Goal: Information Seeking & Learning: Find specific page/section

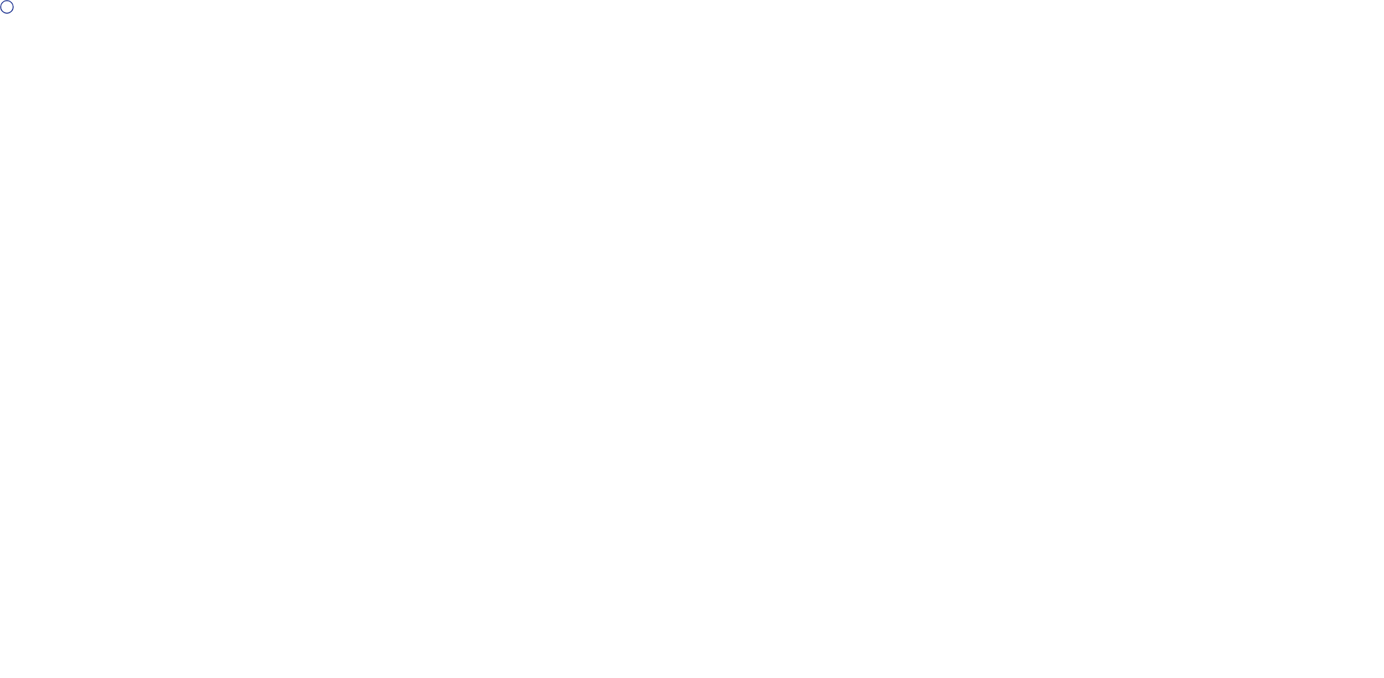
click at [548, 132] on div at bounding box center [692, 339] width 1384 height 678
click at [286, 55] on div at bounding box center [692, 339] width 1384 height 678
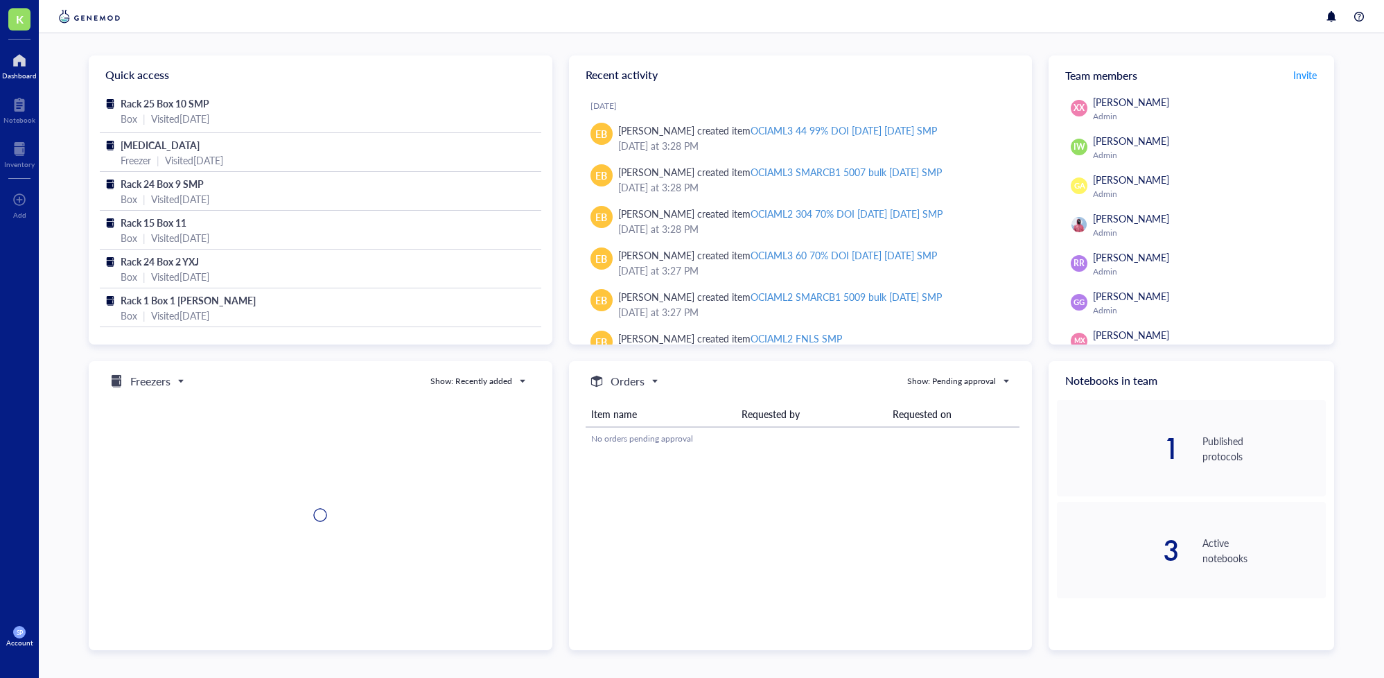
click at [15, 68] on div at bounding box center [19, 60] width 35 height 22
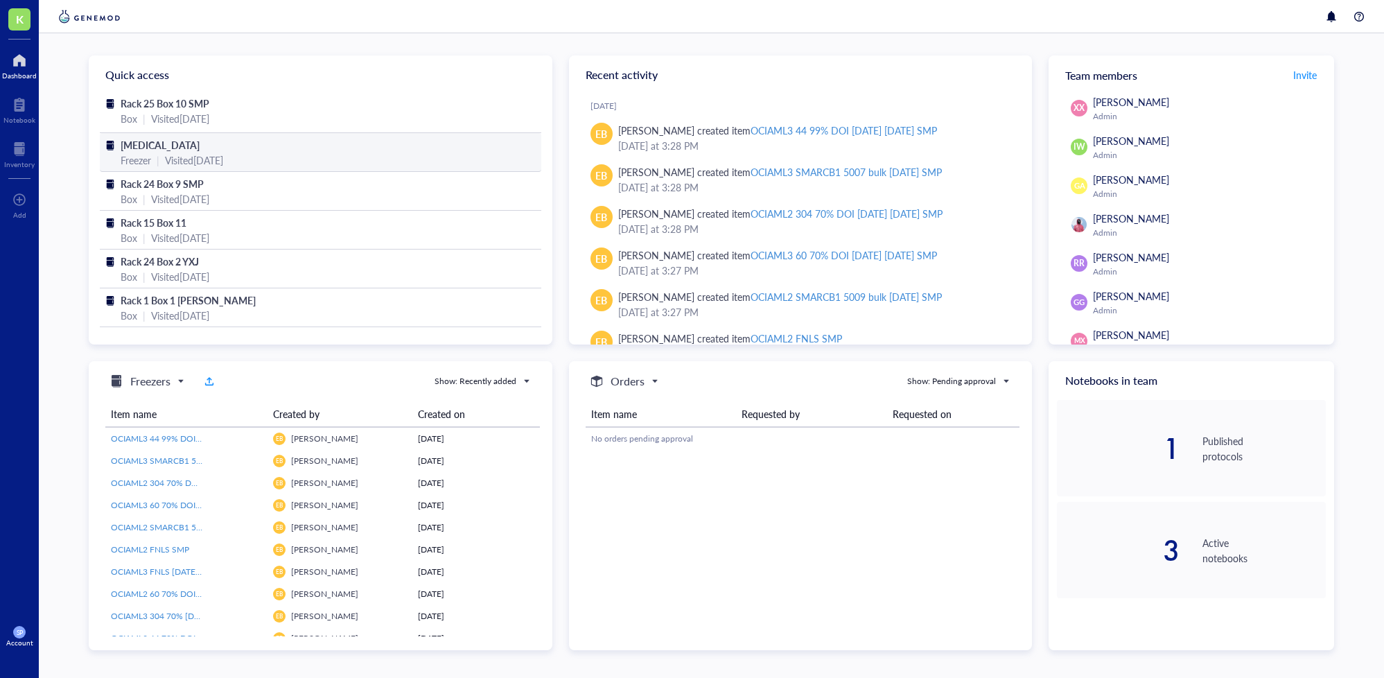
click at [161, 149] on span "[MEDICAL_DATA]" at bounding box center [160, 145] width 79 height 14
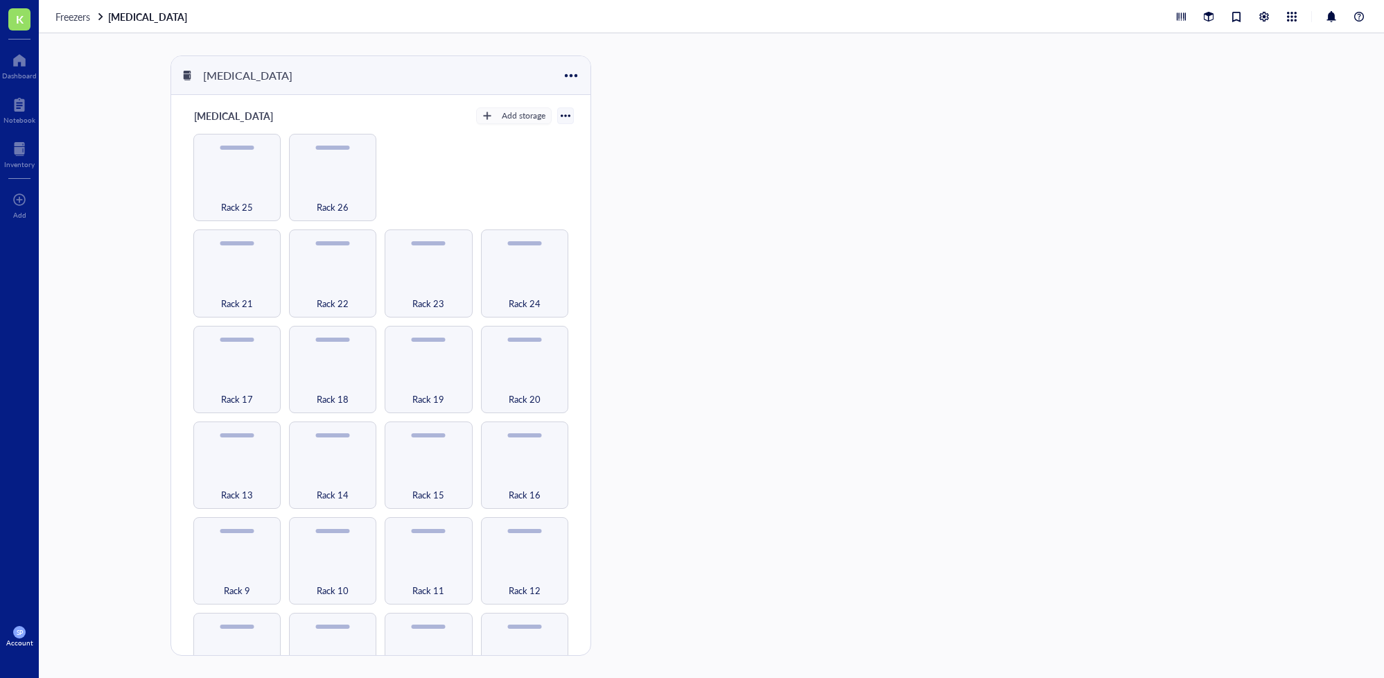
click at [145, 16] on link "[MEDICAL_DATA]" at bounding box center [149, 16] width 82 height 12
click at [83, 16] on span "Freezers" at bounding box center [72, 17] width 35 height 14
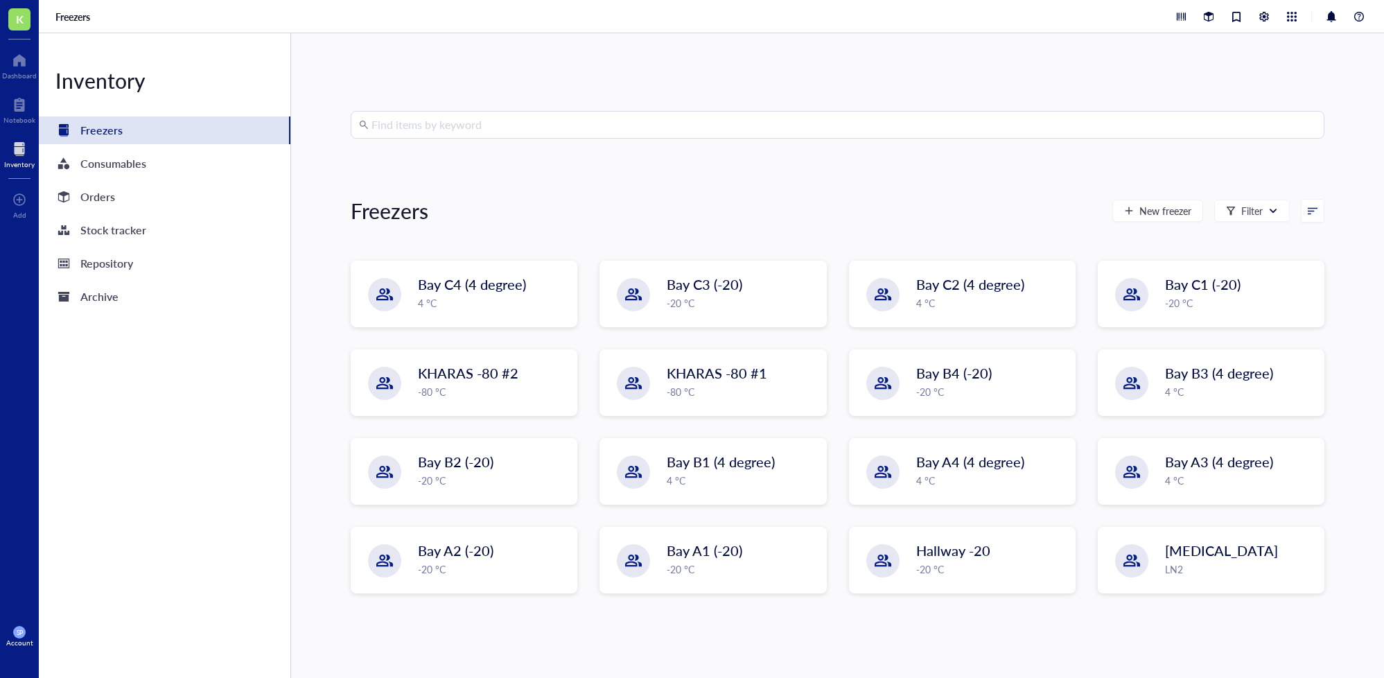
drag, startPoint x: 392, startPoint y: 123, endPoint x: 487, endPoint y: 128, distance: 95.1
click at [394, 123] on input "search" at bounding box center [843, 125] width 944 height 26
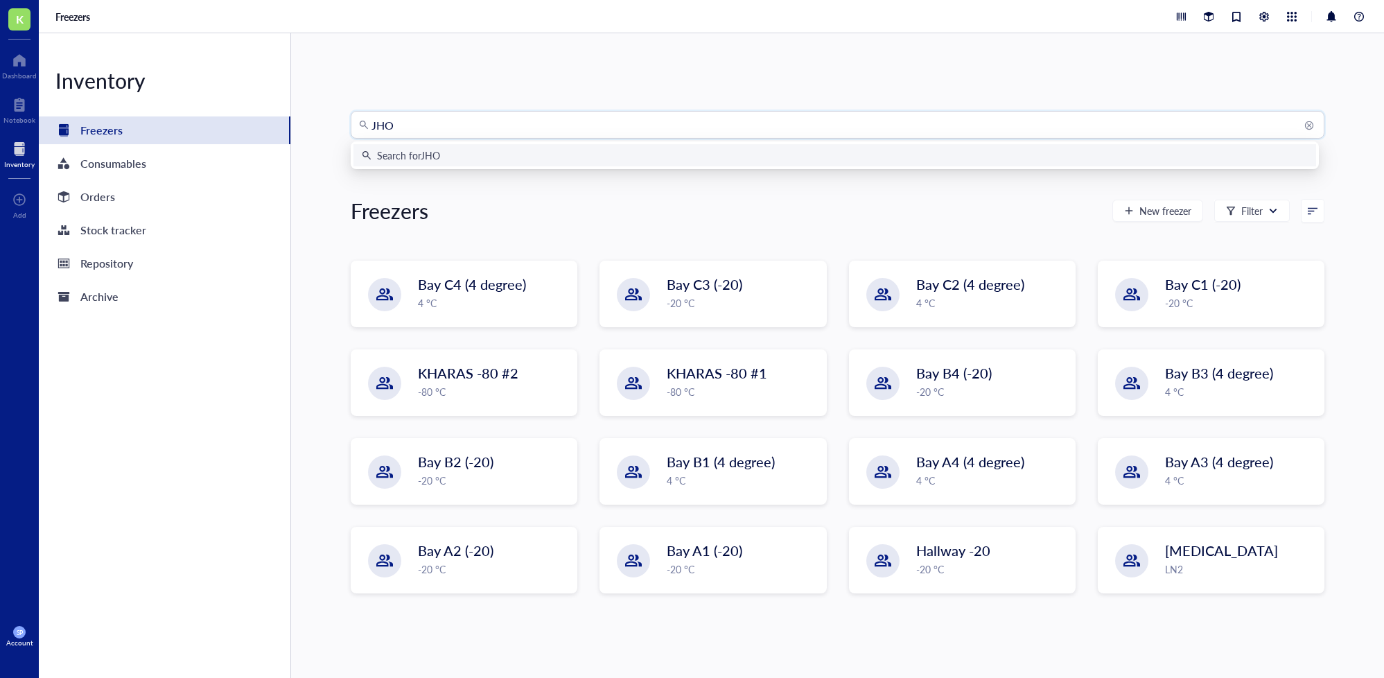
type input "JHOC"
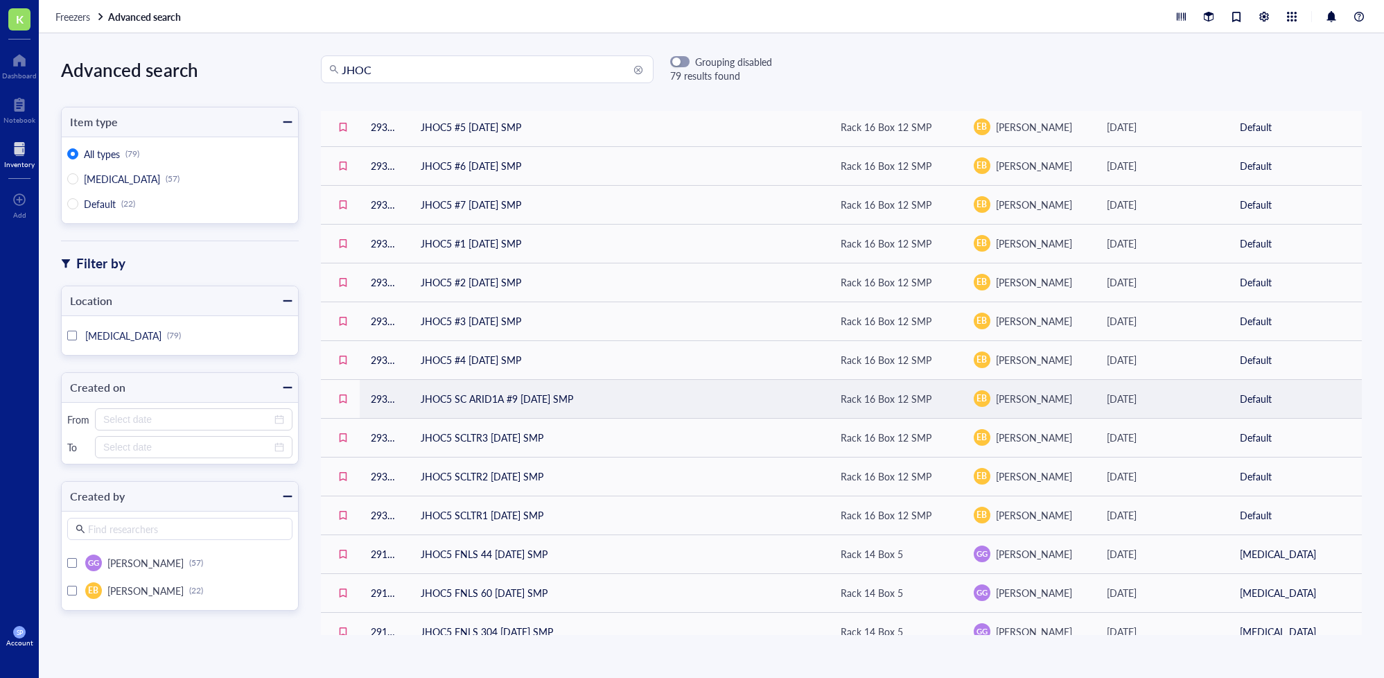
scroll to position [529, 0]
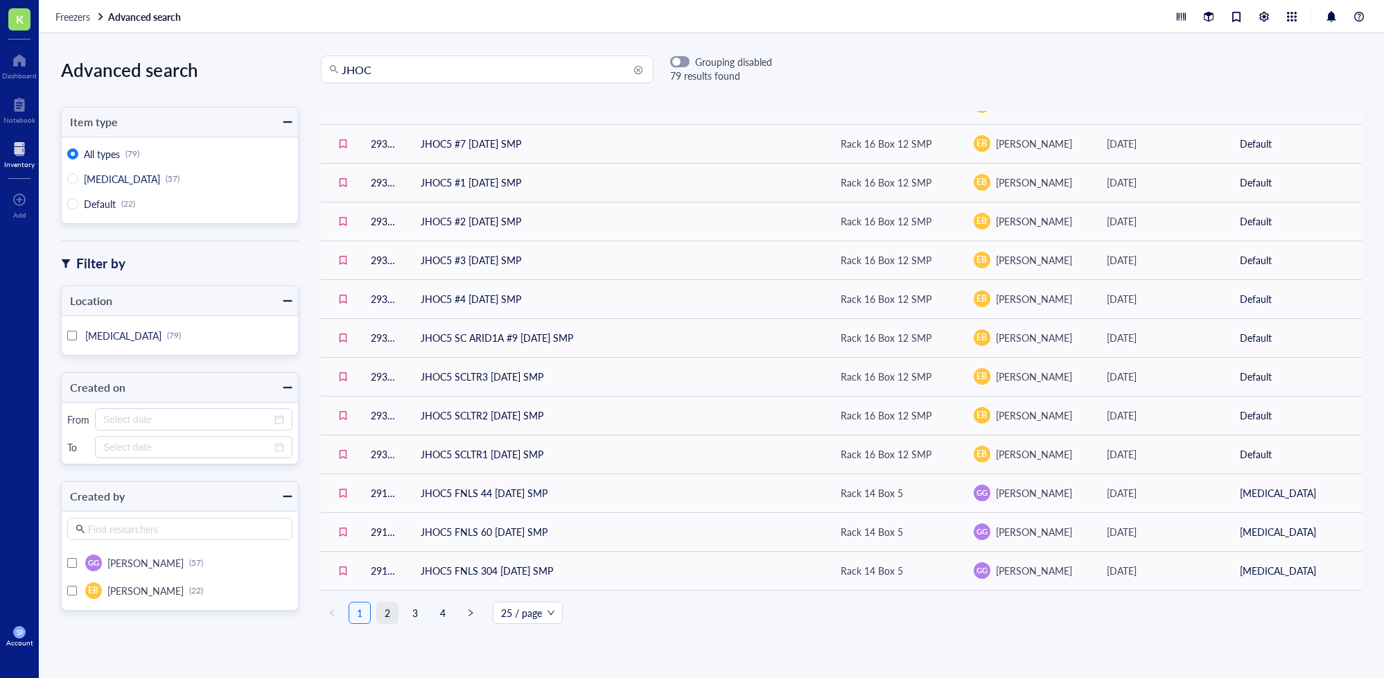
click at [389, 606] on link "2" at bounding box center [387, 612] width 21 height 21
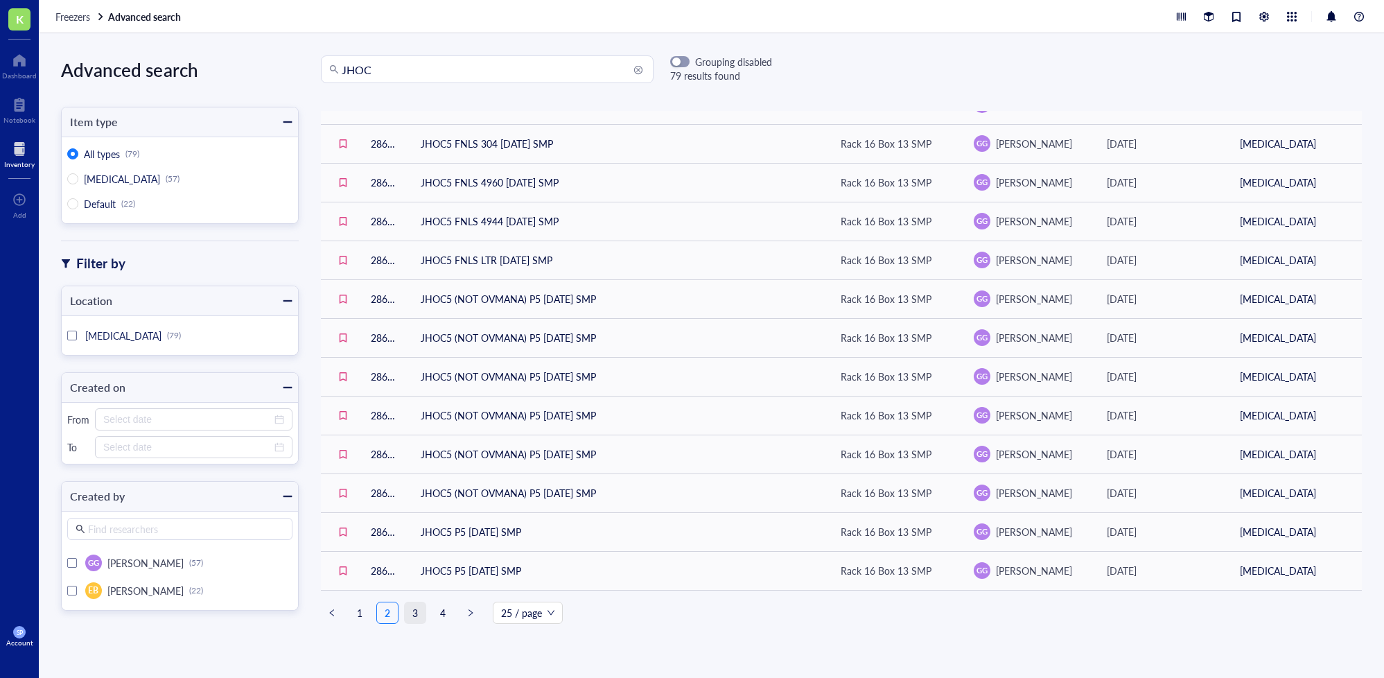
click at [414, 606] on link "3" at bounding box center [415, 612] width 21 height 21
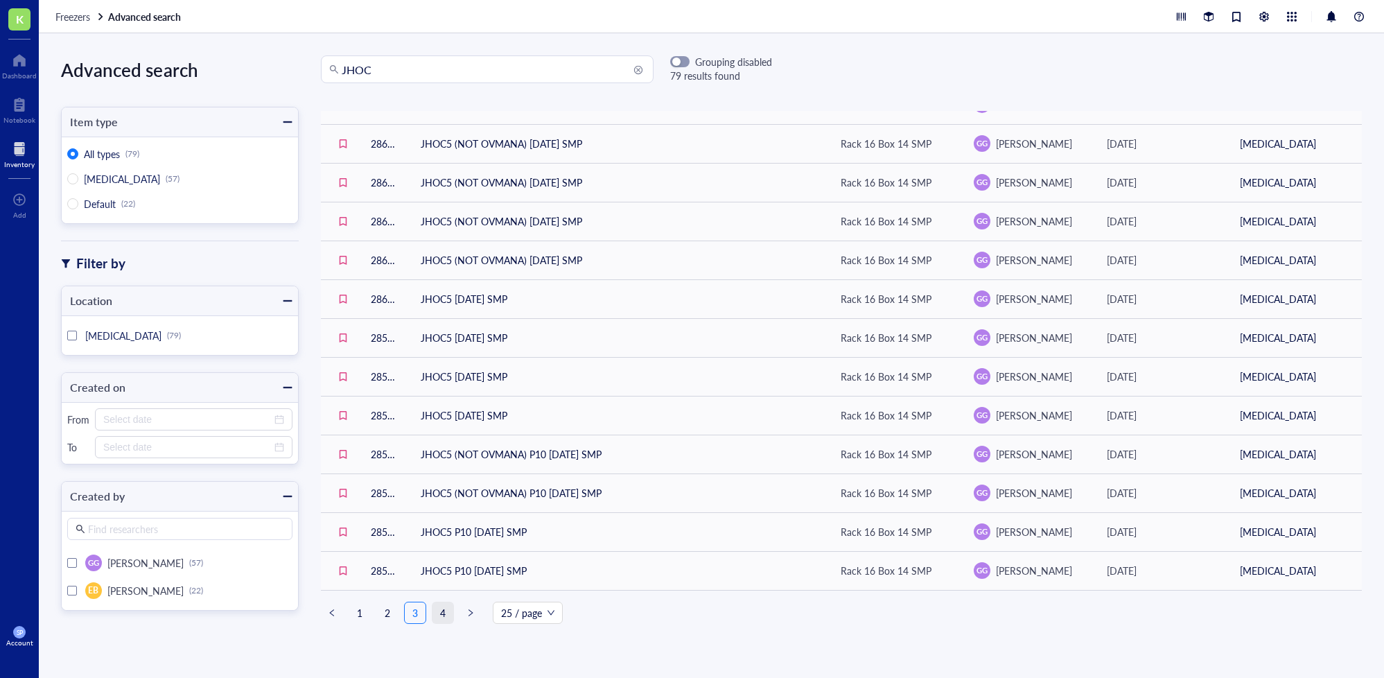
click at [448, 610] on link "4" at bounding box center [442, 612] width 21 height 21
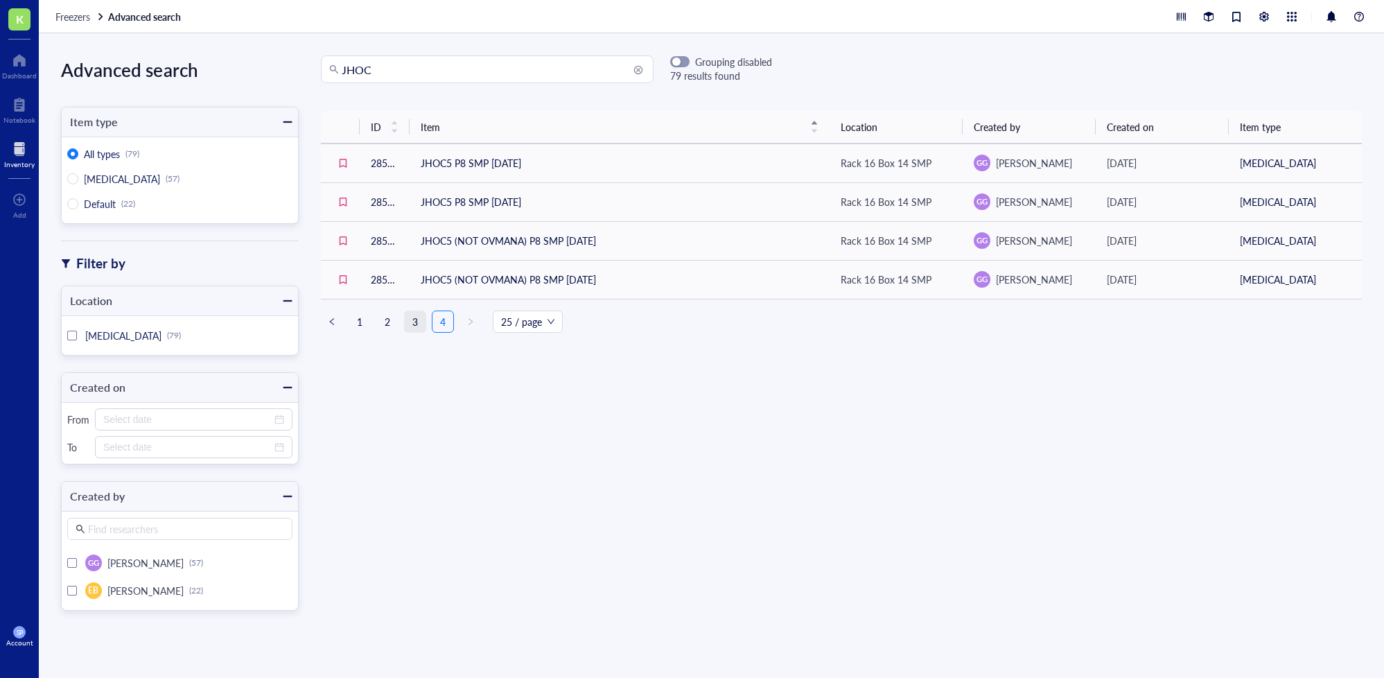
click at [418, 320] on link "3" at bounding box center [415, 321] width 21 height 21
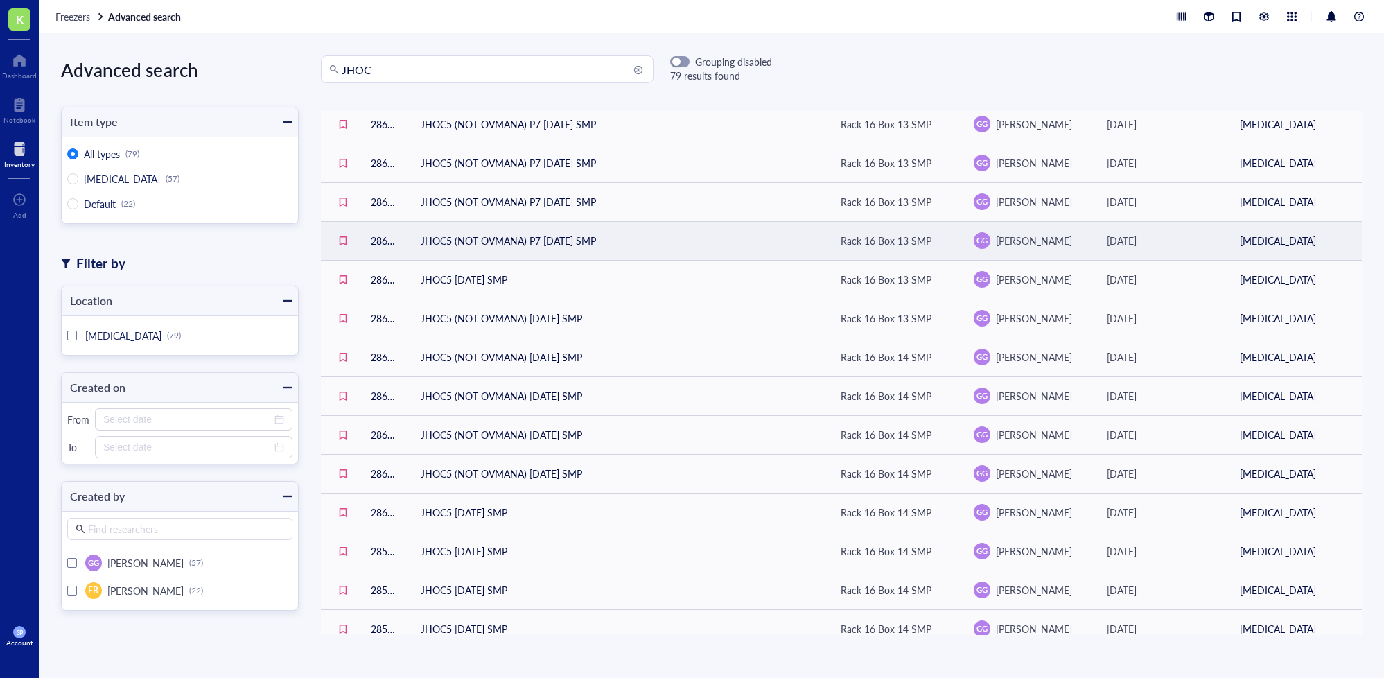
scroll to position [529, 0]
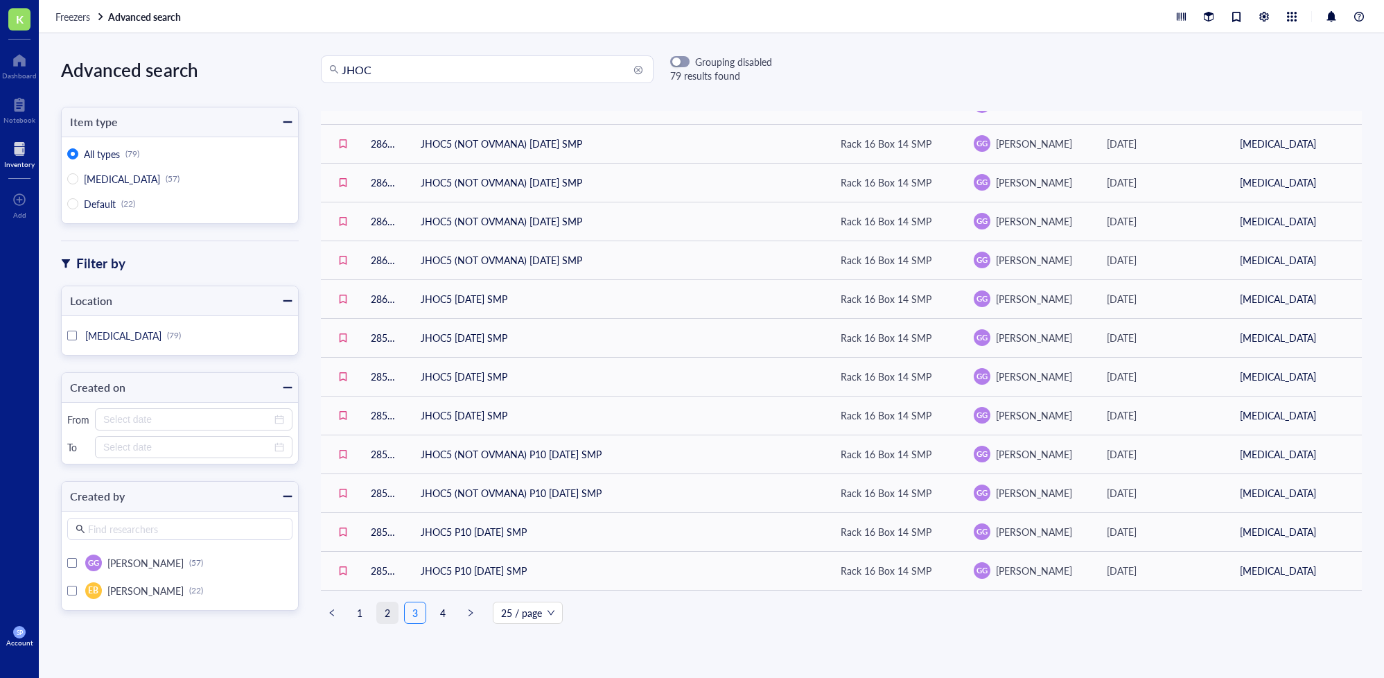
click at [389, 608] on link "2" at bounding box center [387, 612] width 21 height 21
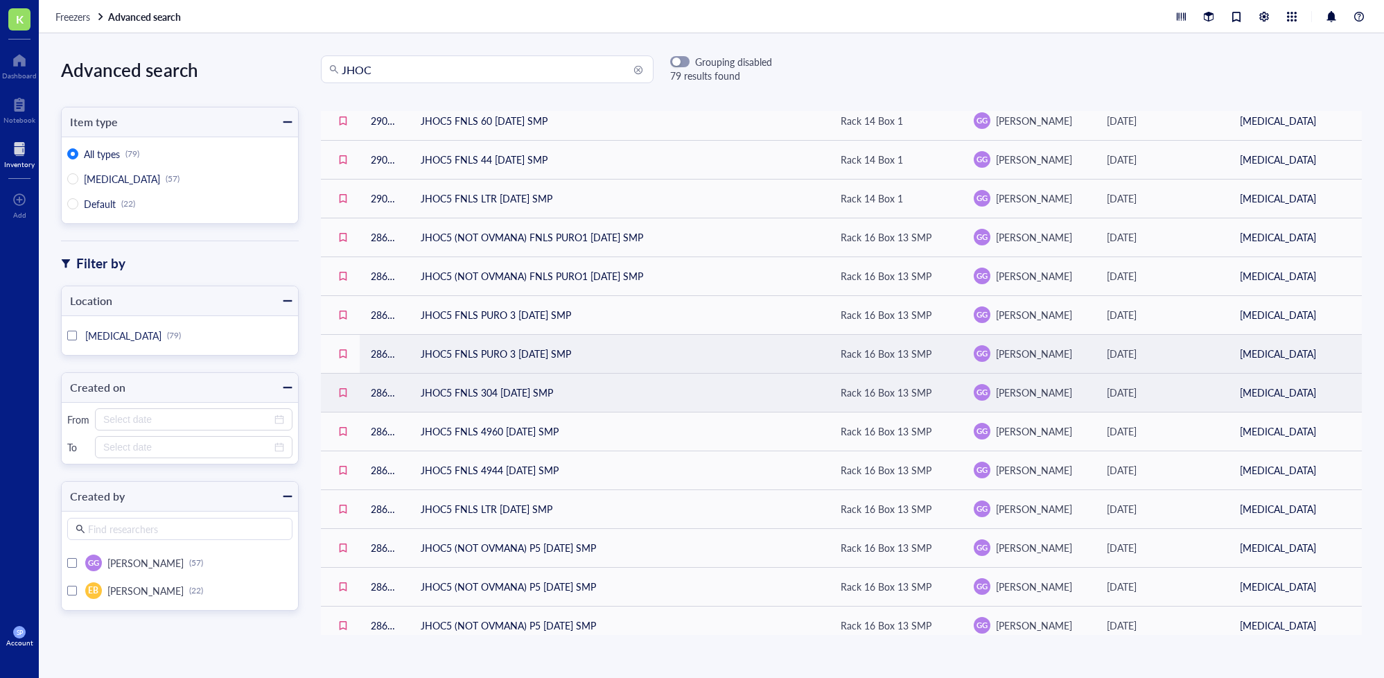
scroll to position [235, 0]
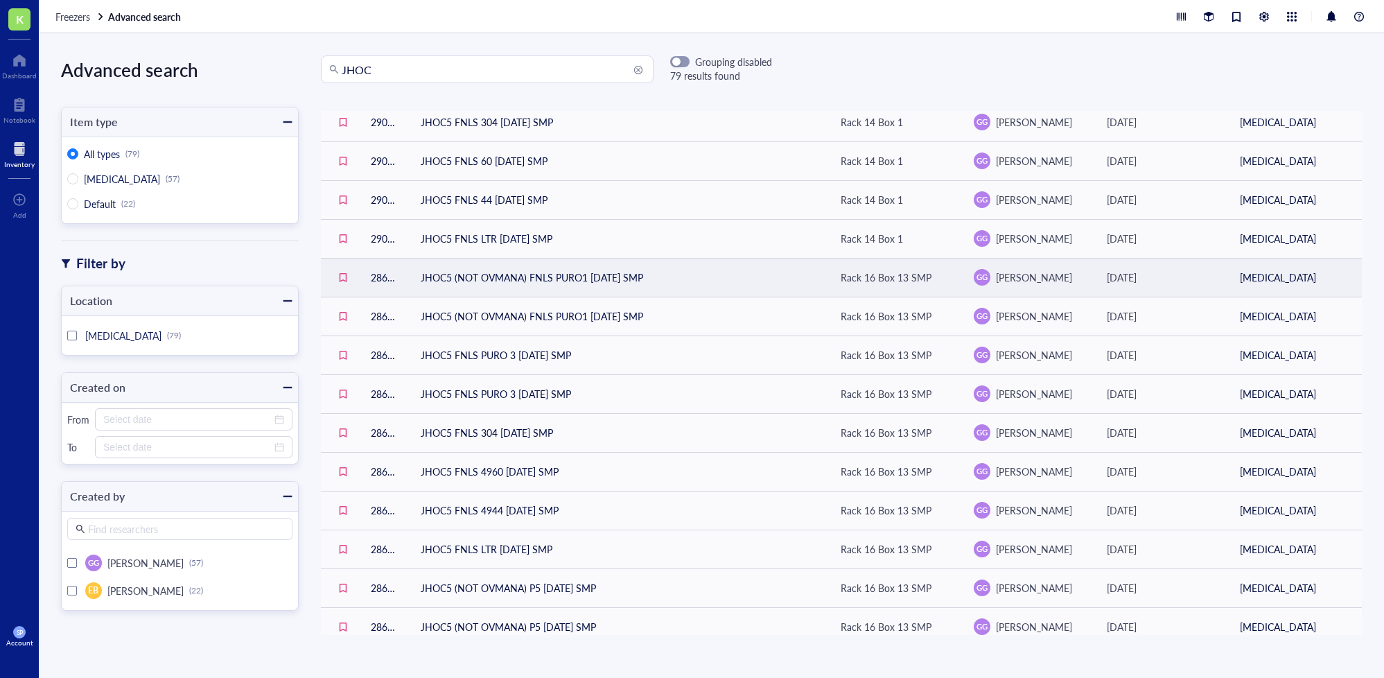
click at [585, 271] on td "JHOC5 (NOT OVMANA) FNLS PURO1 [DATE] SMP" at bounding box center [620, 277] width 420 height 39
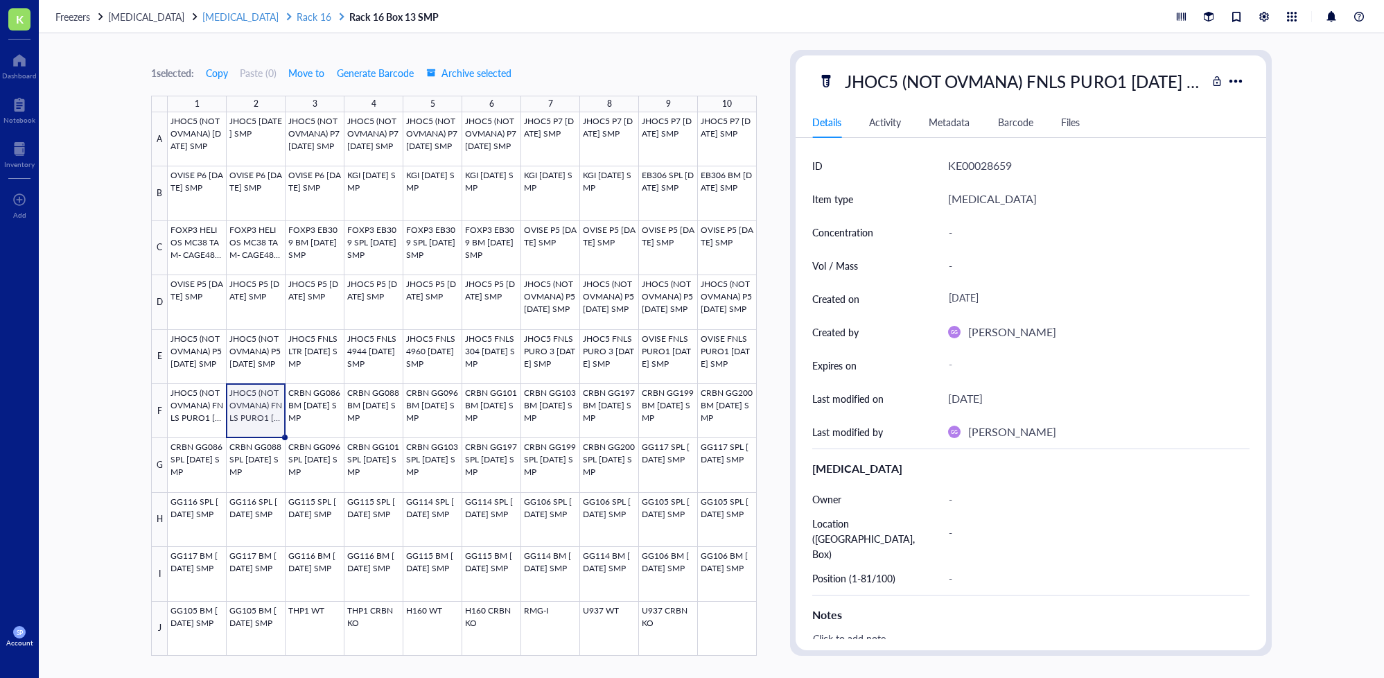
click at [297, 18] on span "Rack 16" at bounding box center [314, 17] width 35 height 14
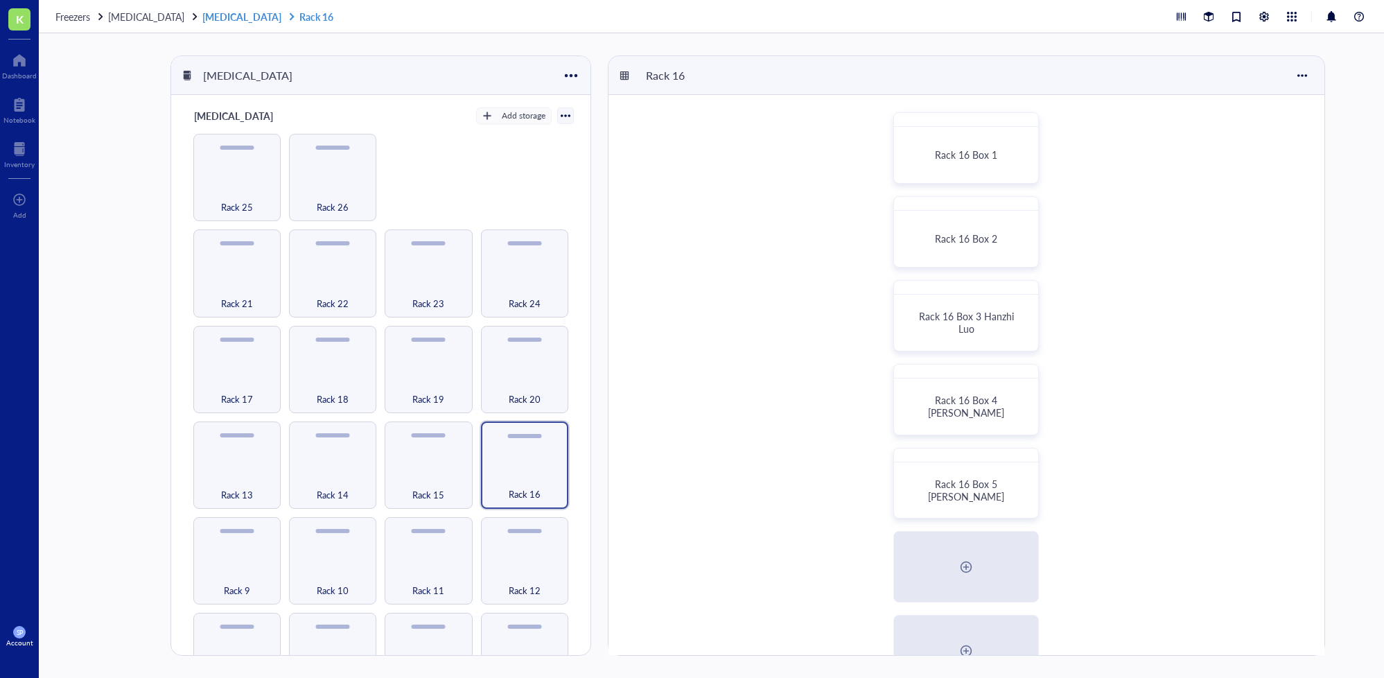
click at [223, 21] on link "[MEDICAL_DATA] Rack 16" at bounding box center [269, 16] width 134 height 12
click at [157, 19] on span "[MEDICAL_DATA]" at bounding box center [146, 17] width 76 height 14
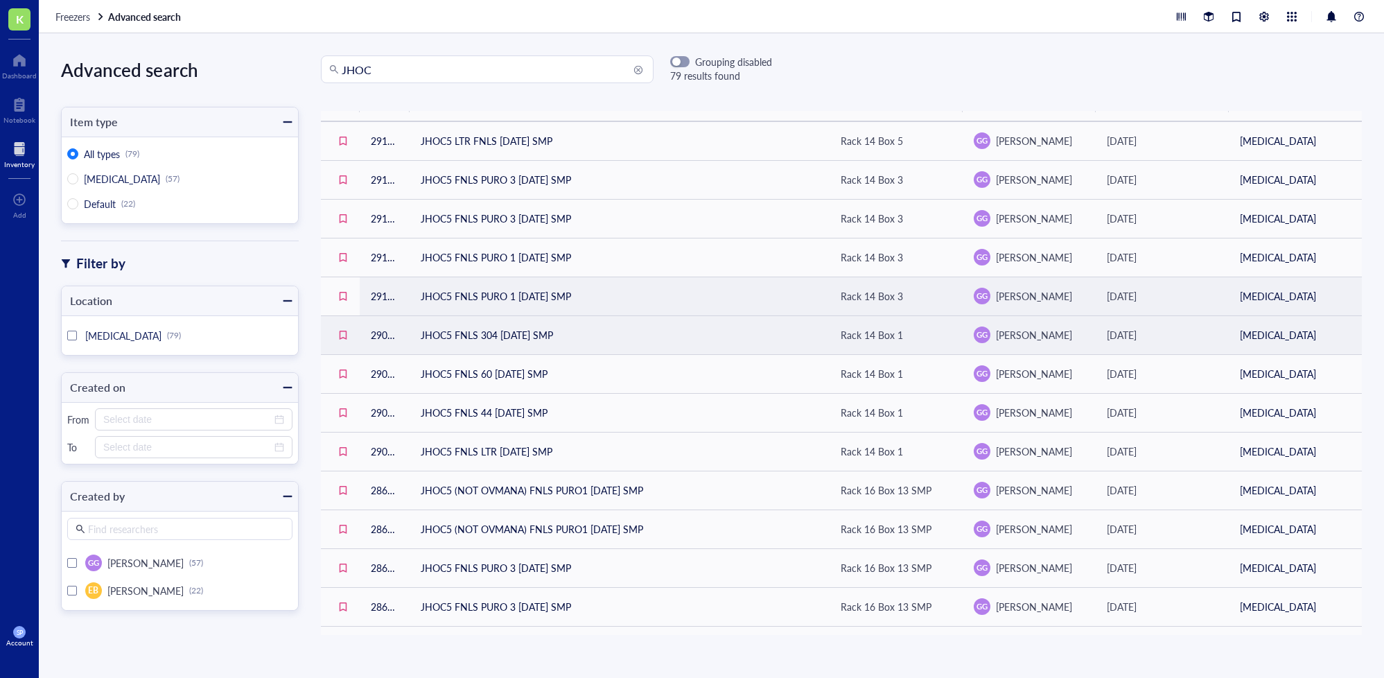
scroll to position [20, 0]
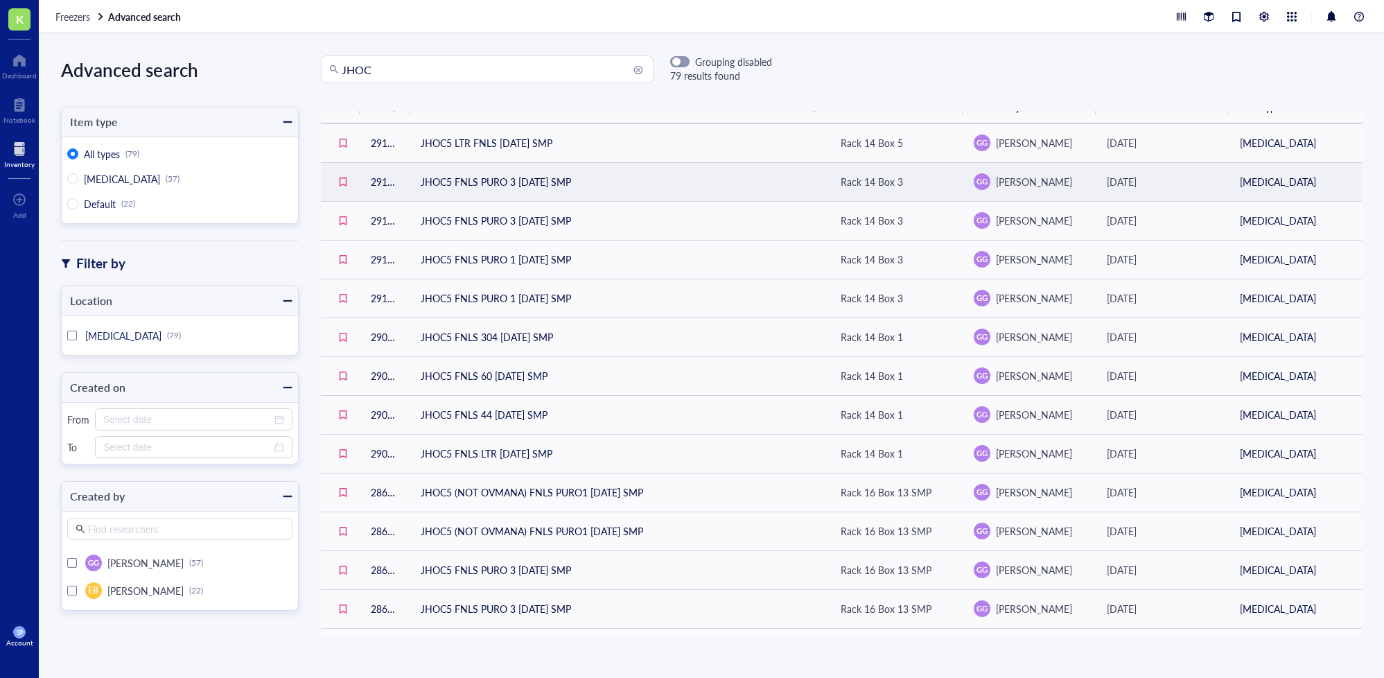
click at [583, 195] on td "JHOC5 FNLS PURO 3 [DATE] SMP" at bounding box center [620, 181] width 420 height 39
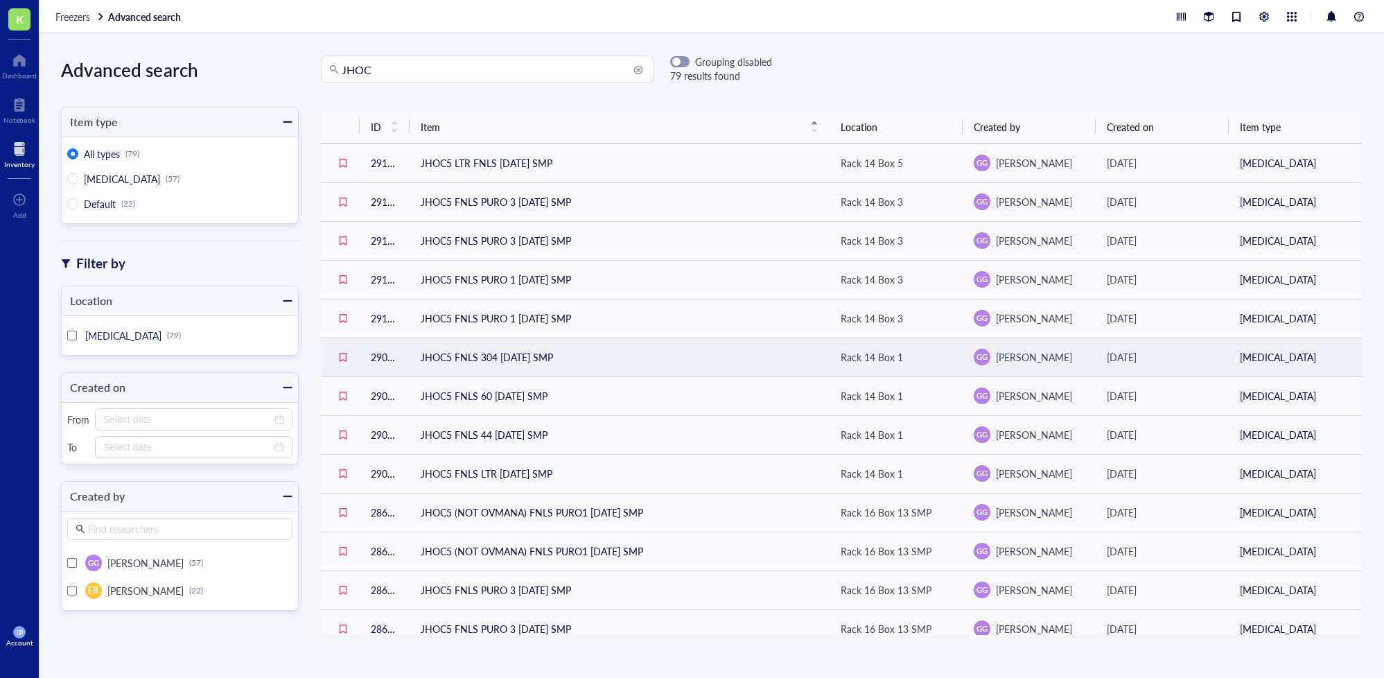
click at [538, 350] on td "JHOC5 FNLS 304 [DATE] SMP" at bounding box center [620, 356] width 420 height 39
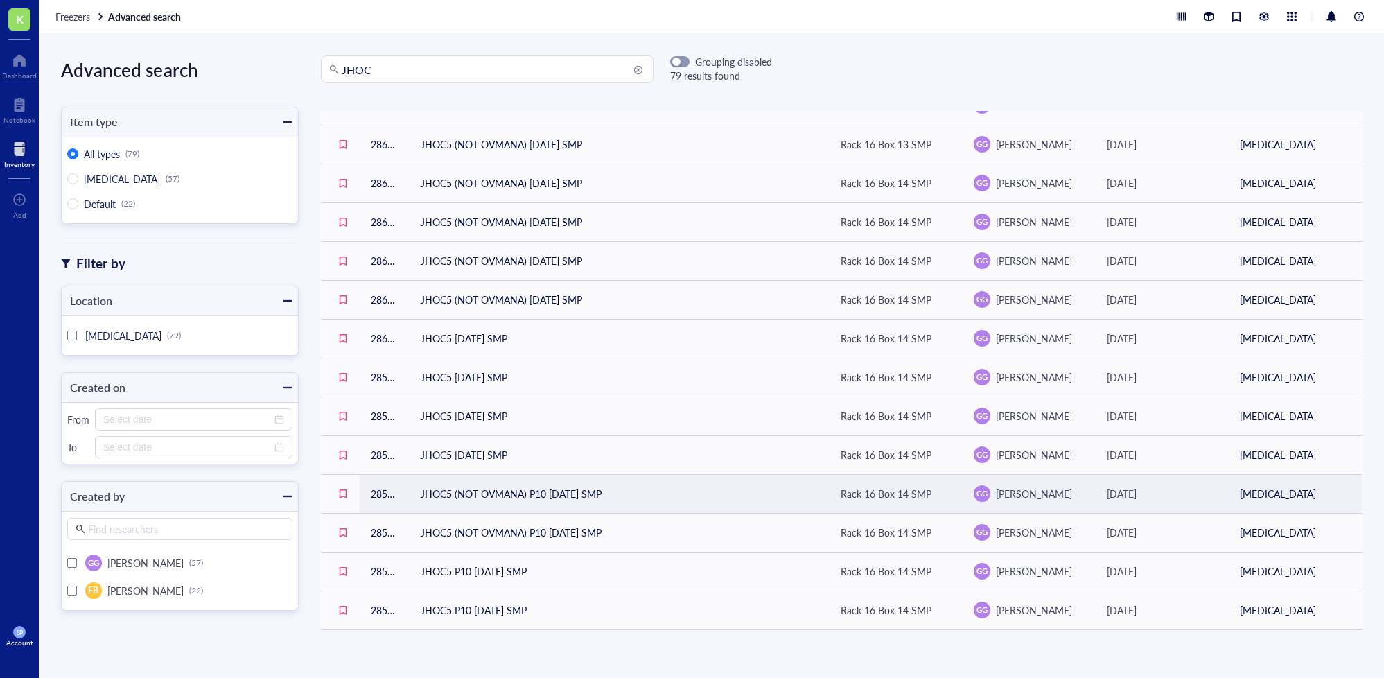
scroll to position [529, 0]
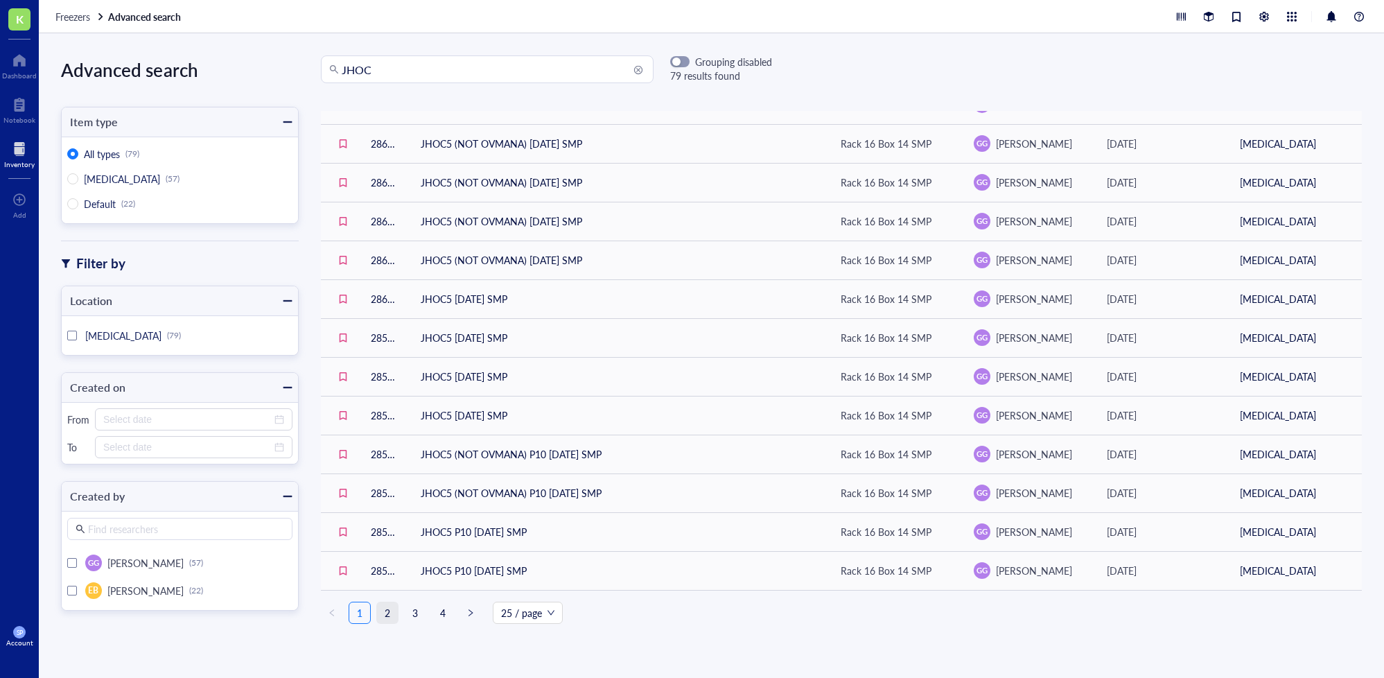
click at [390, 608] on link "2" at bounding box center [387, 612] width 21 height 21
click at [415, 604] on link "3" at bounding box center [415, 612] width 21 height 21
click at [444, 610] on link "4" at bounding box center [442, 612] width 21 height 21
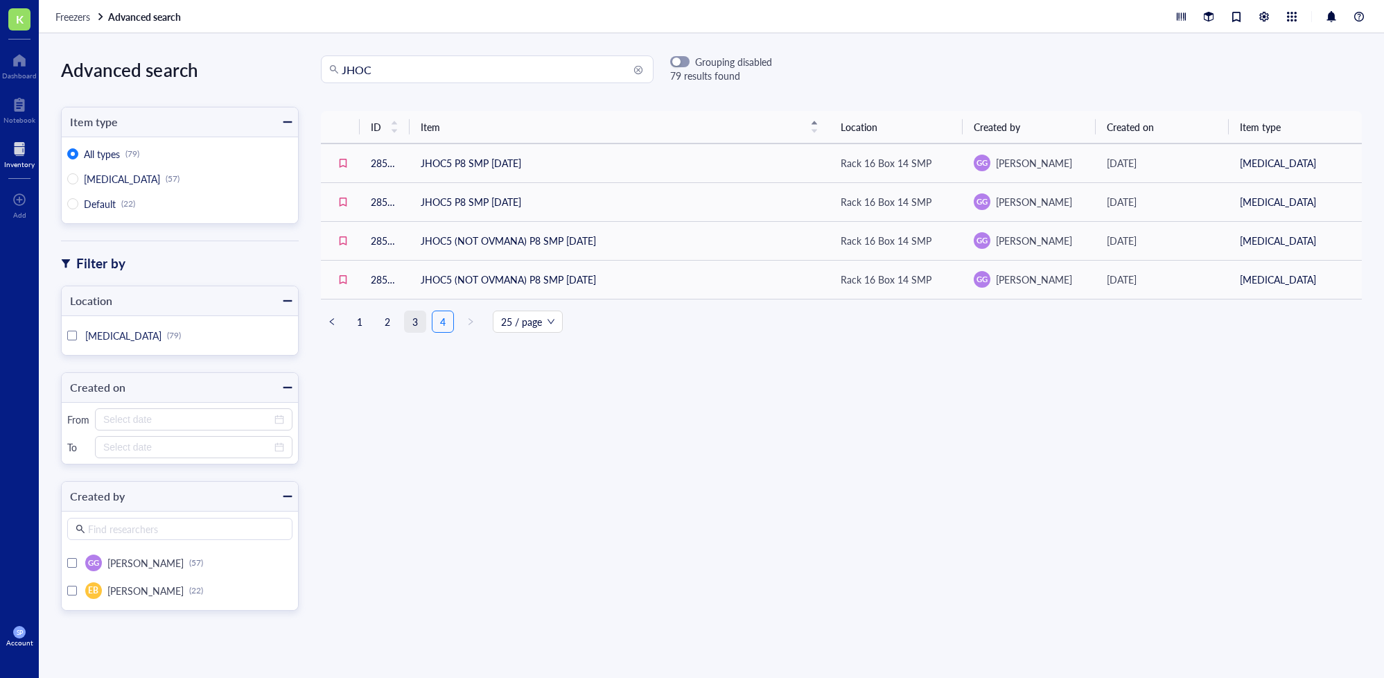
click at [416, 322] on link "3" at bounding box center [415, 321] width 21 height 21
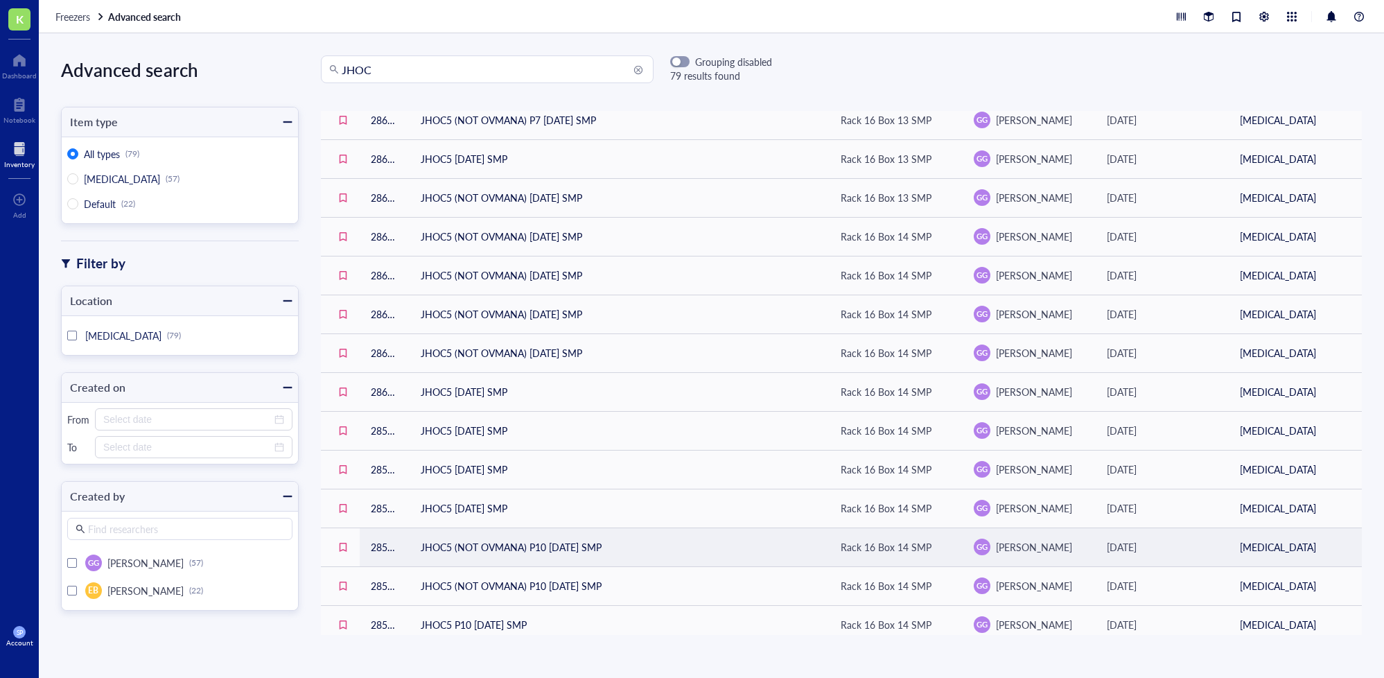
scroll to position [529, 0]
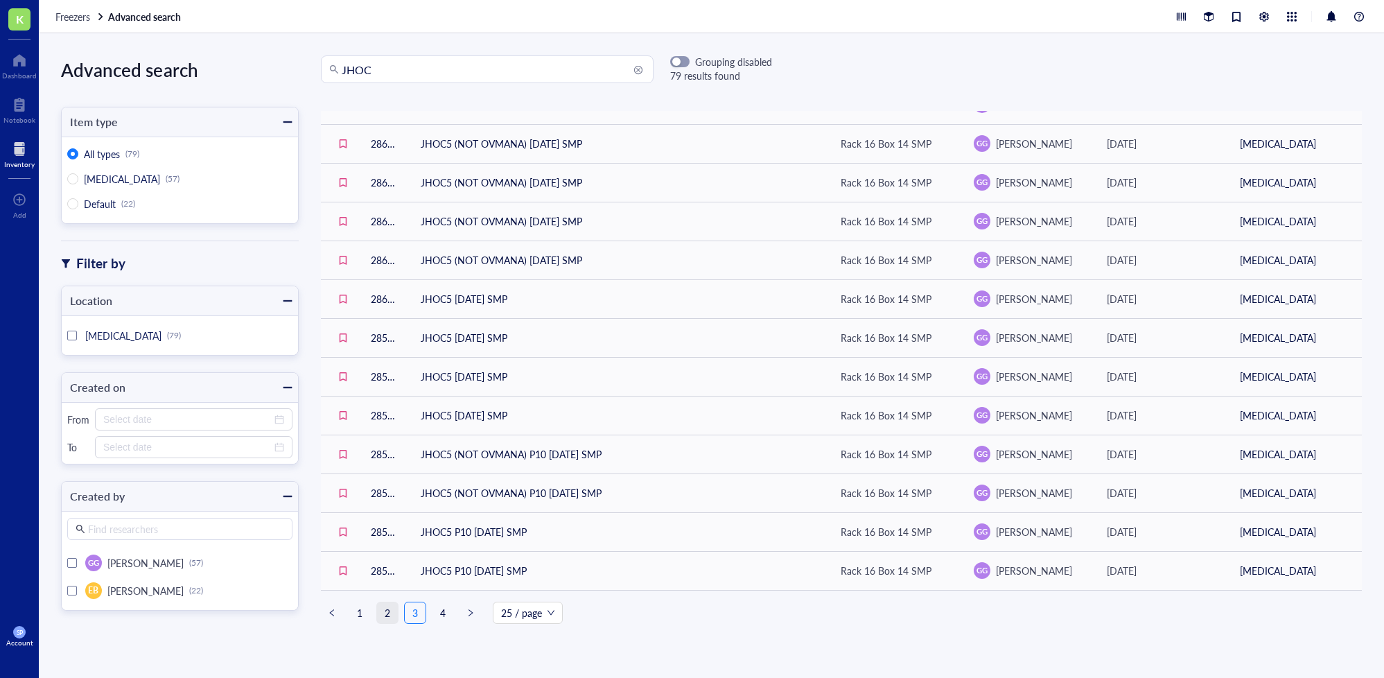
click at [389, 606] on link "2" at bounding box center [387, 612] width 21 height 21
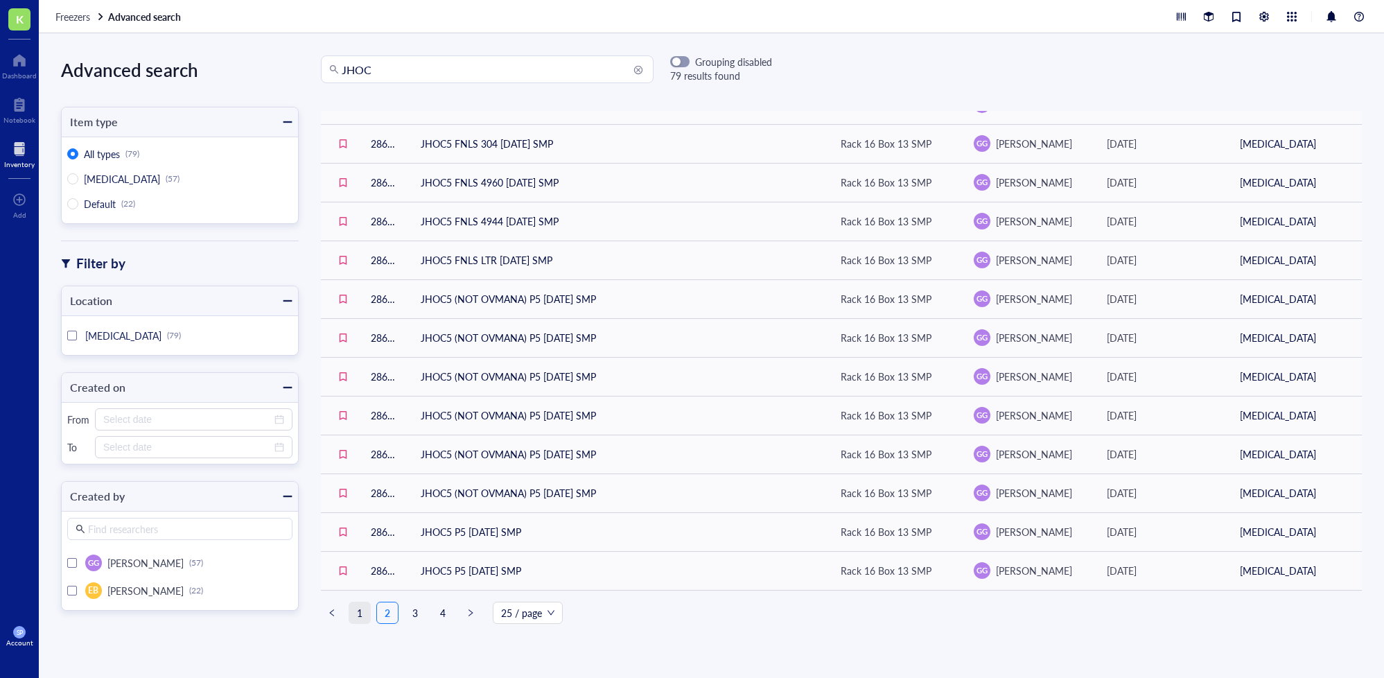
click at [360, 605] on link "1" at bounding box center [359, 612] width 21 height 21
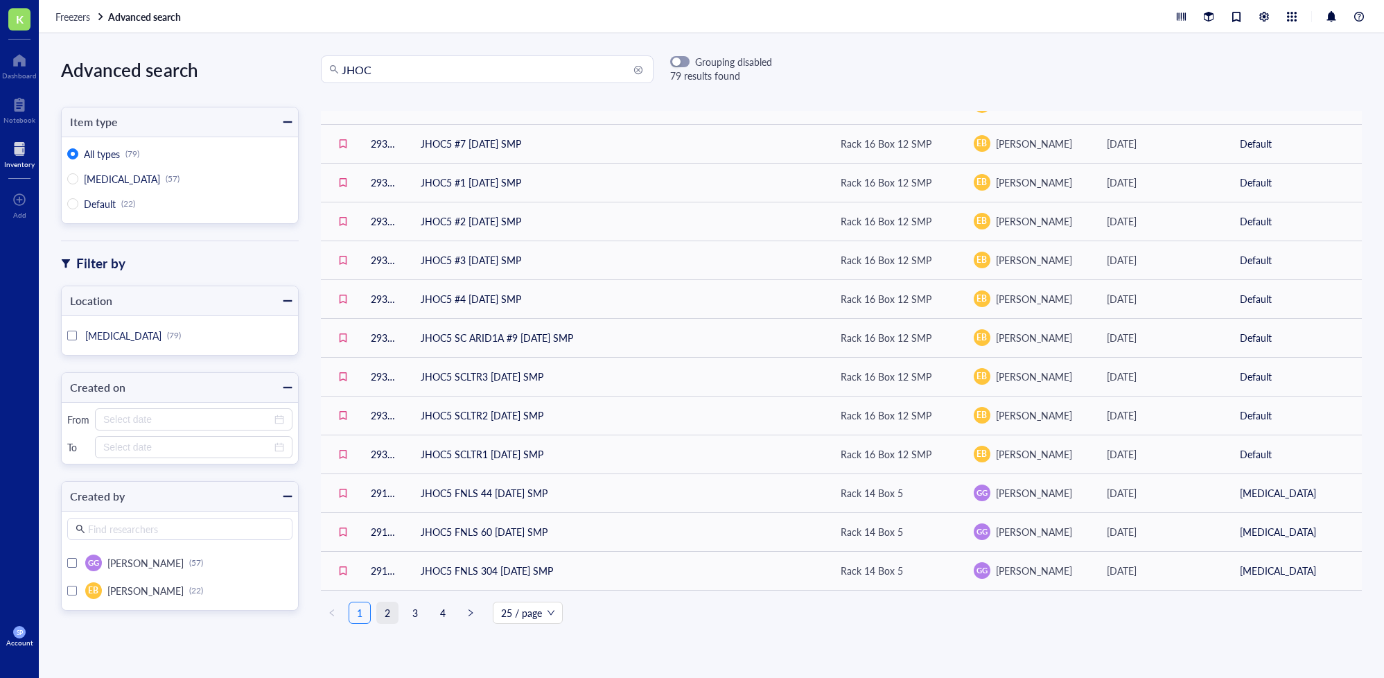
click at [389, 602] on link "2" at bounding box center [387, 612] width 21 height 21
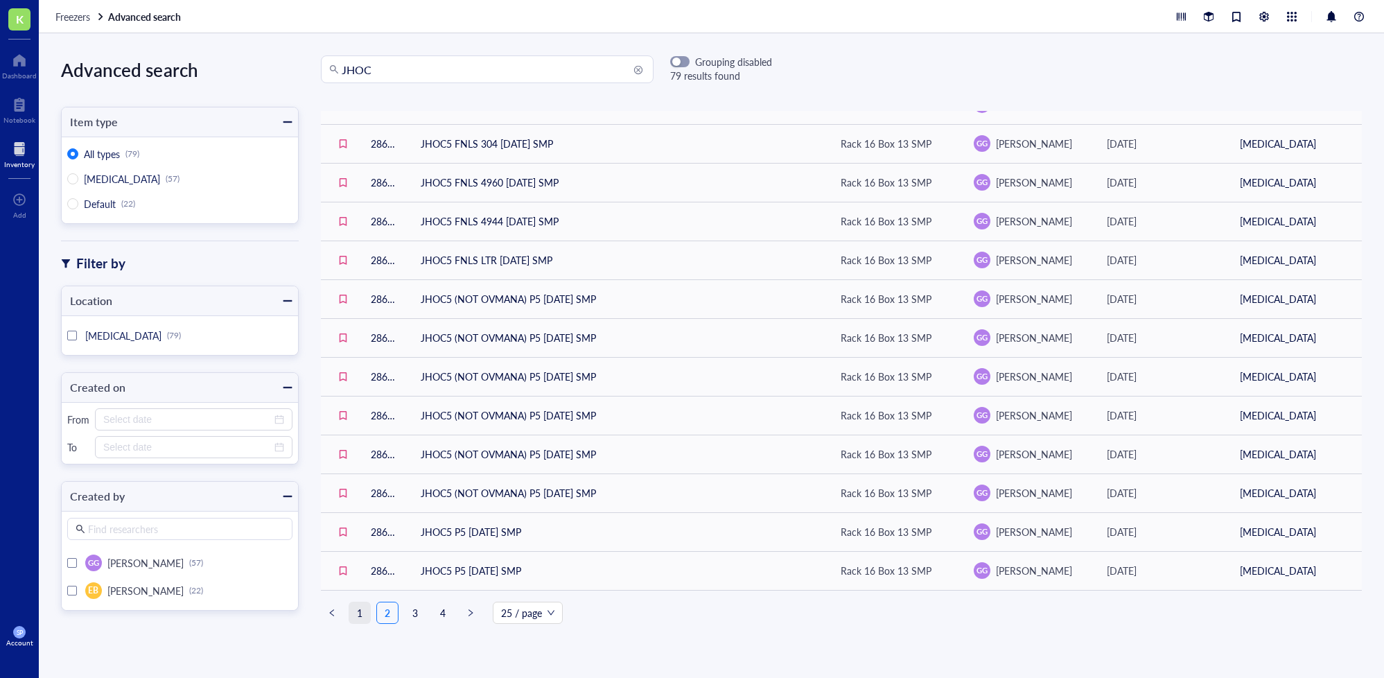
click at [358, 606] on link "1" at bounding box center [359, 612] width 21 height 21
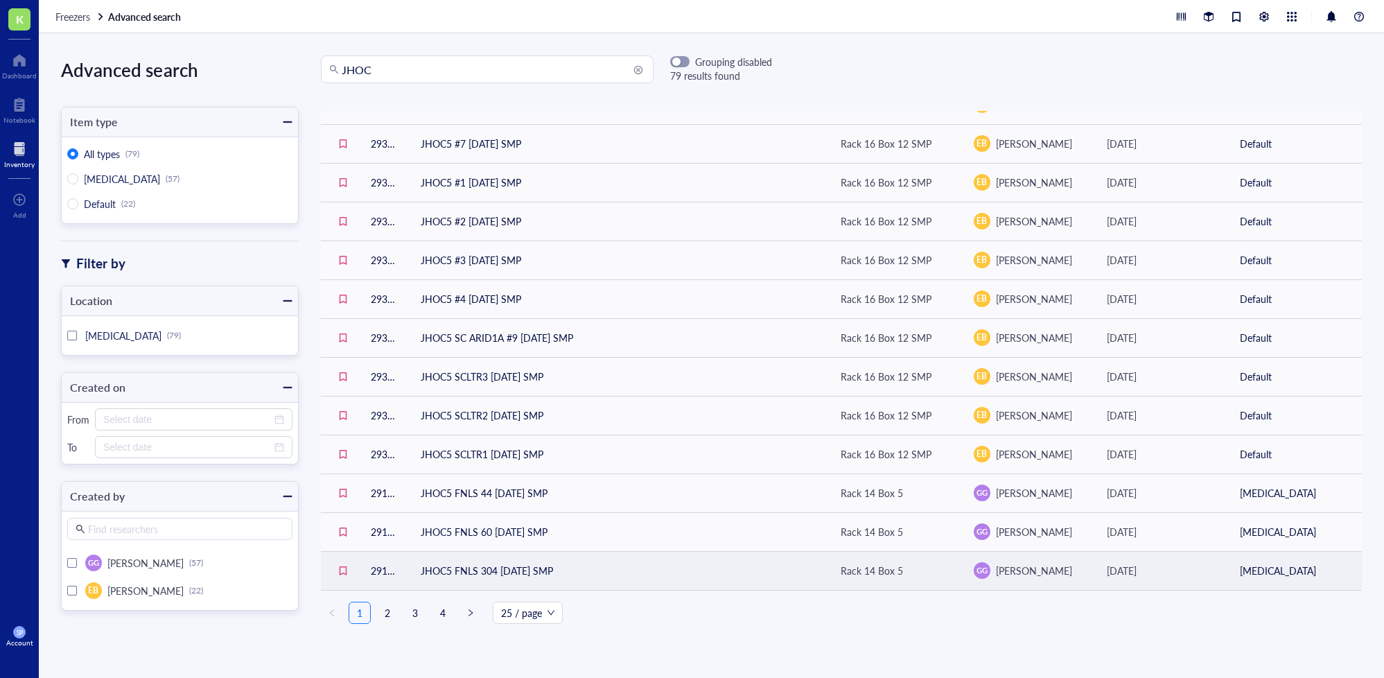
click at [448, 561] on td "JHOC5 FNLS 304 [DATE] SMP" at bounding box center [620, 570] width 420 height 39
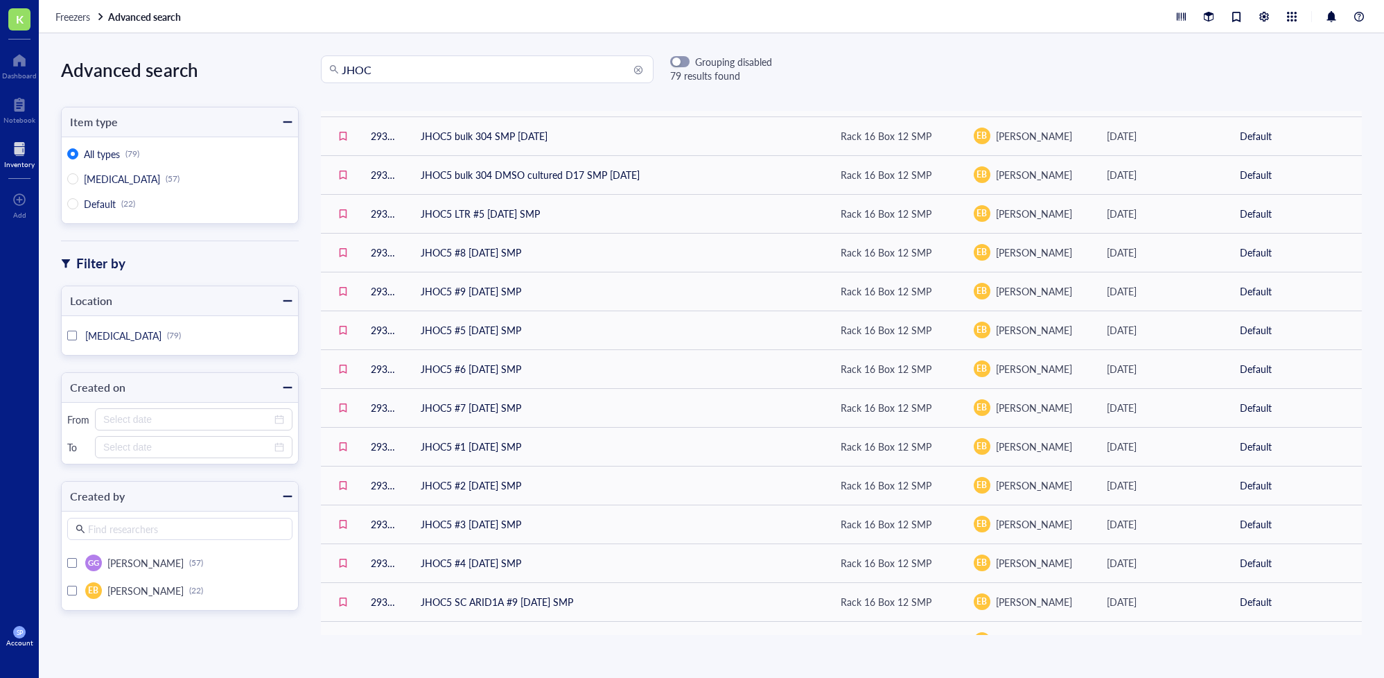
scroll to position [529, 0]
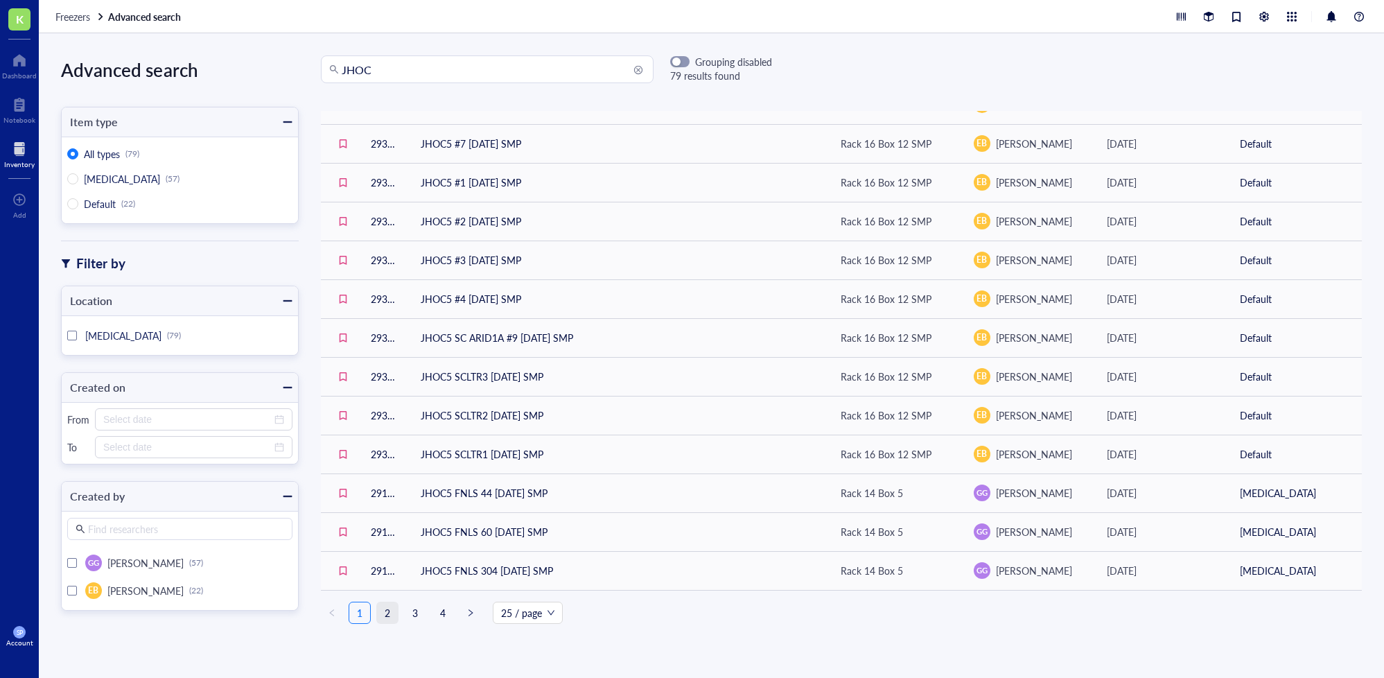
click at [386, 605] on link "2" at bounding box center [387, 612] width 21 height 21
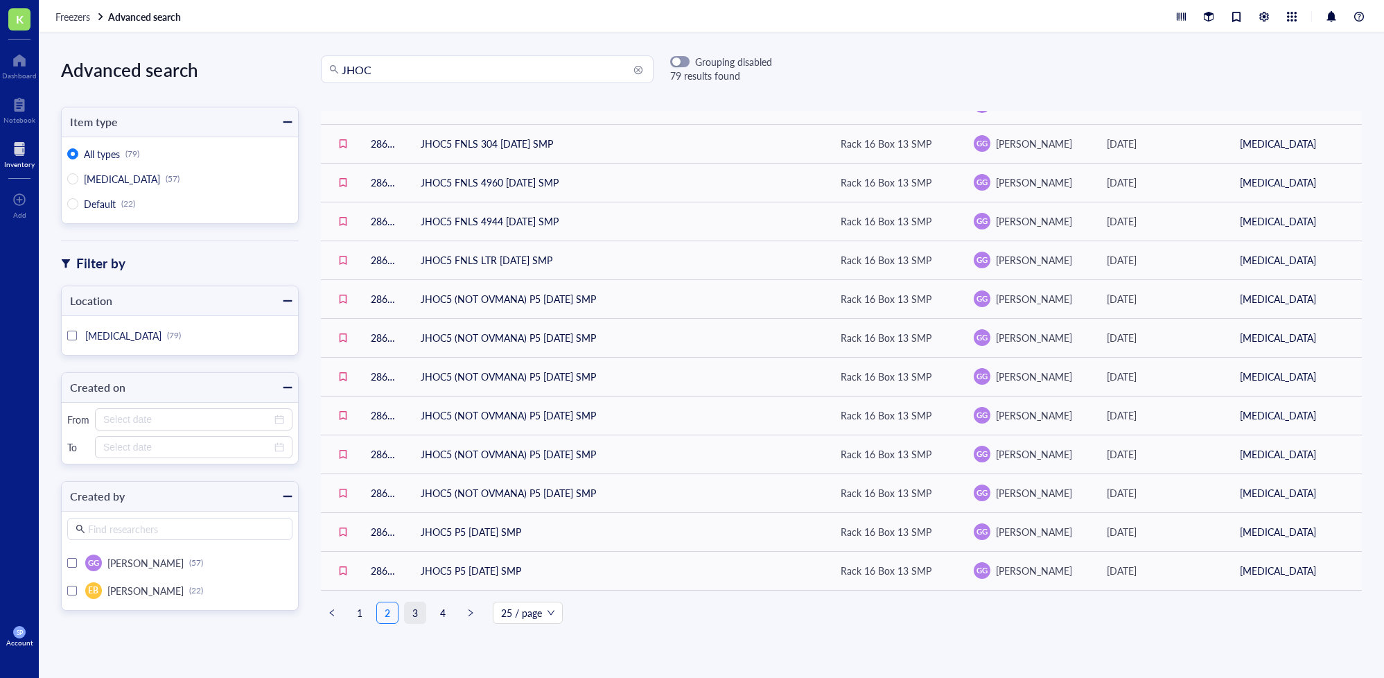
click at [415, 604] on link "3" at bounding box center [415, 612] width 21 height 21
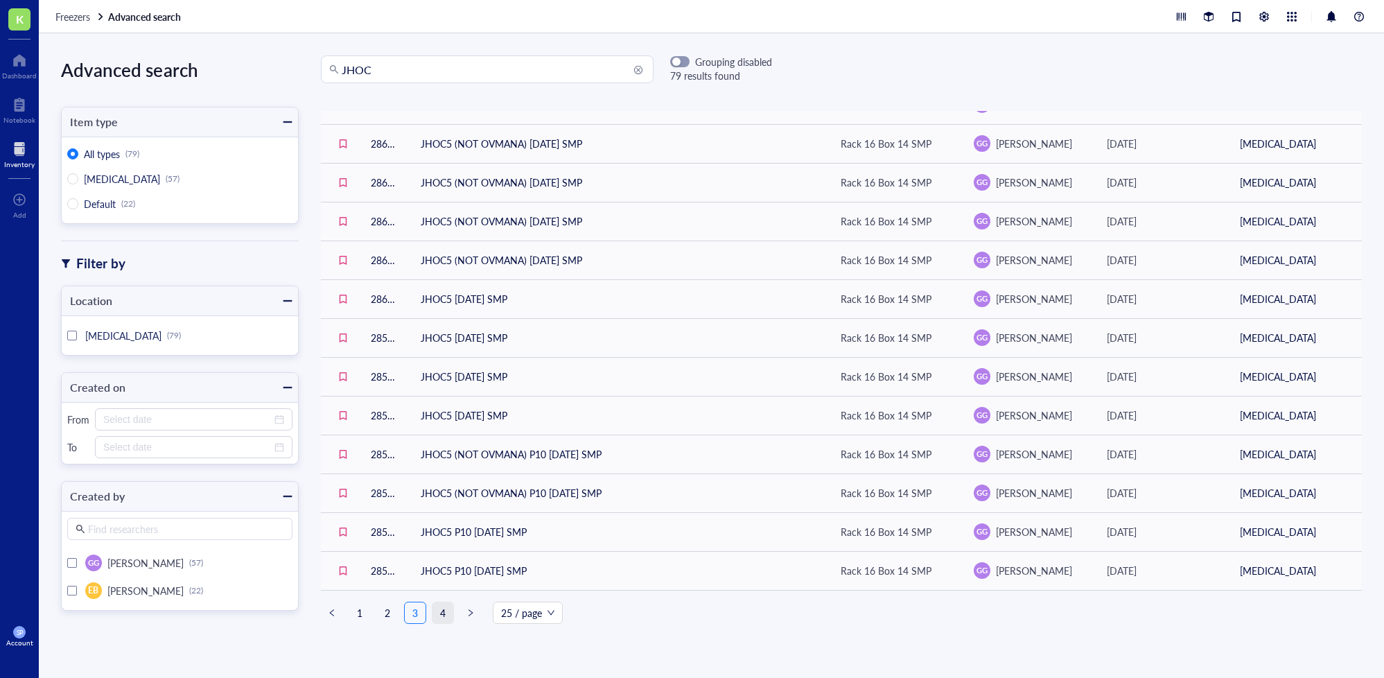
click at [442, 607] on link "4" at bounding box center [442, 612] width 21 height 21
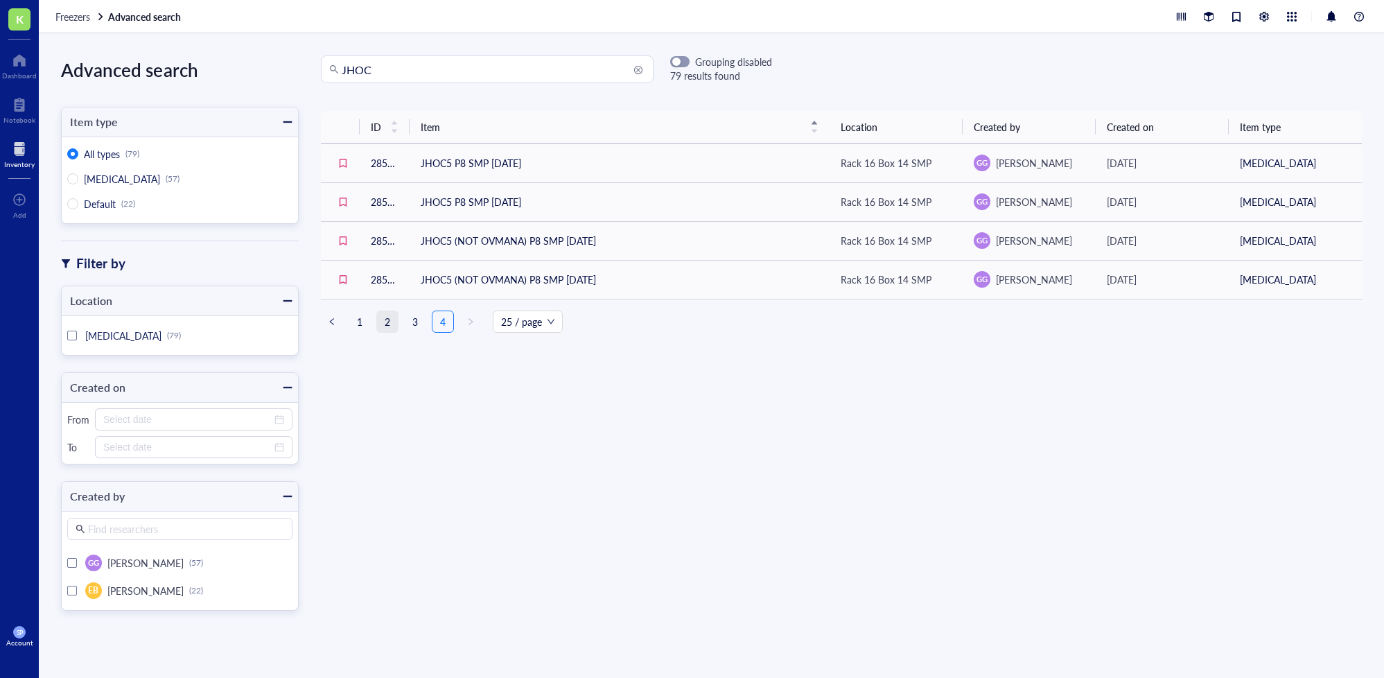
click at [387, 319] on link "2" at bounding box center [387, 321] width 21 height 21
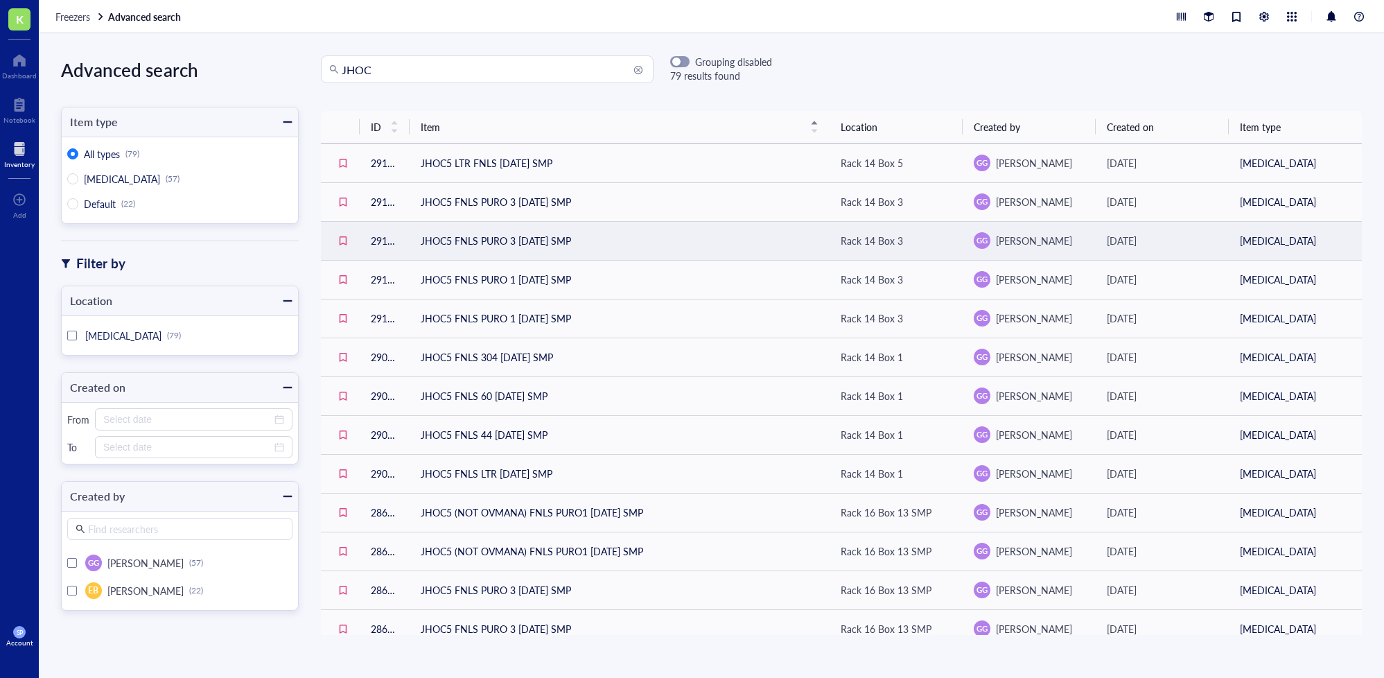
click at [400, 250] on td "29125" at bounding box center [385, 240] width 50 height 39
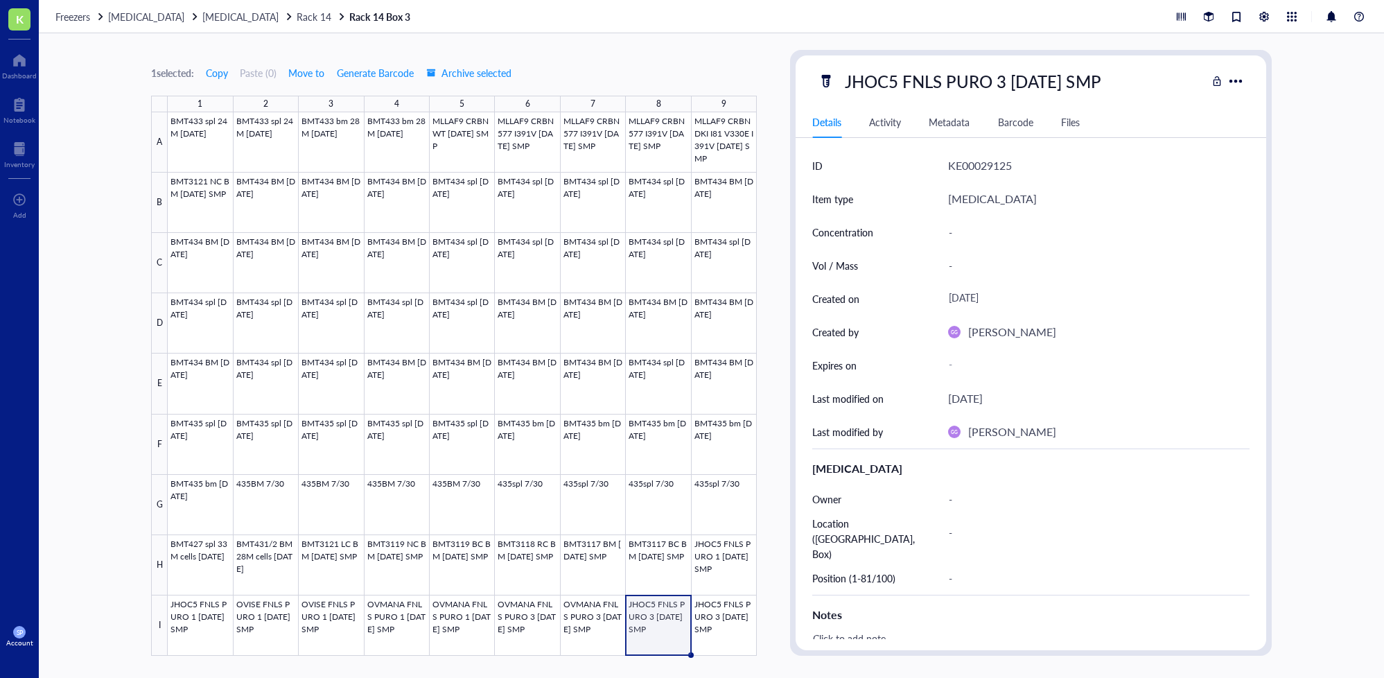
click at [455, 249] on div at bounding box center [462, 383] width 589 height 543
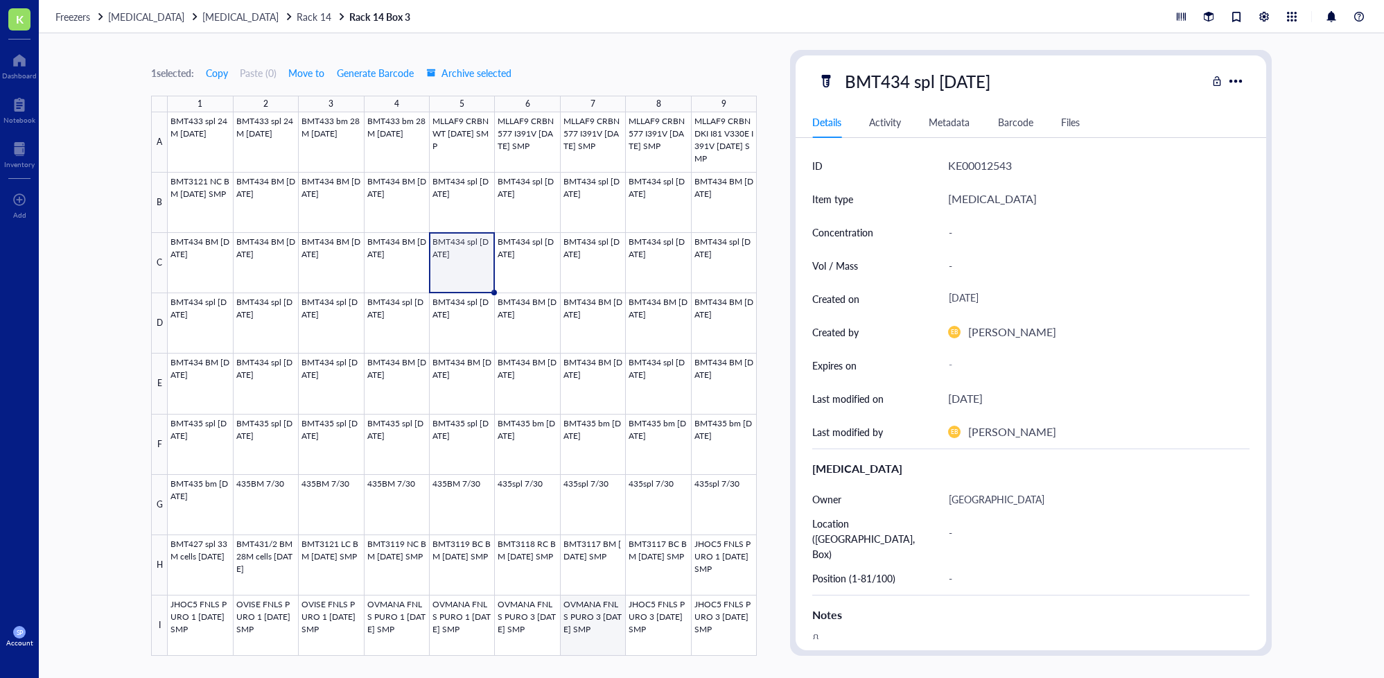
click at [608, 606] on div at bounding box center [462, 383] width 589 height 543
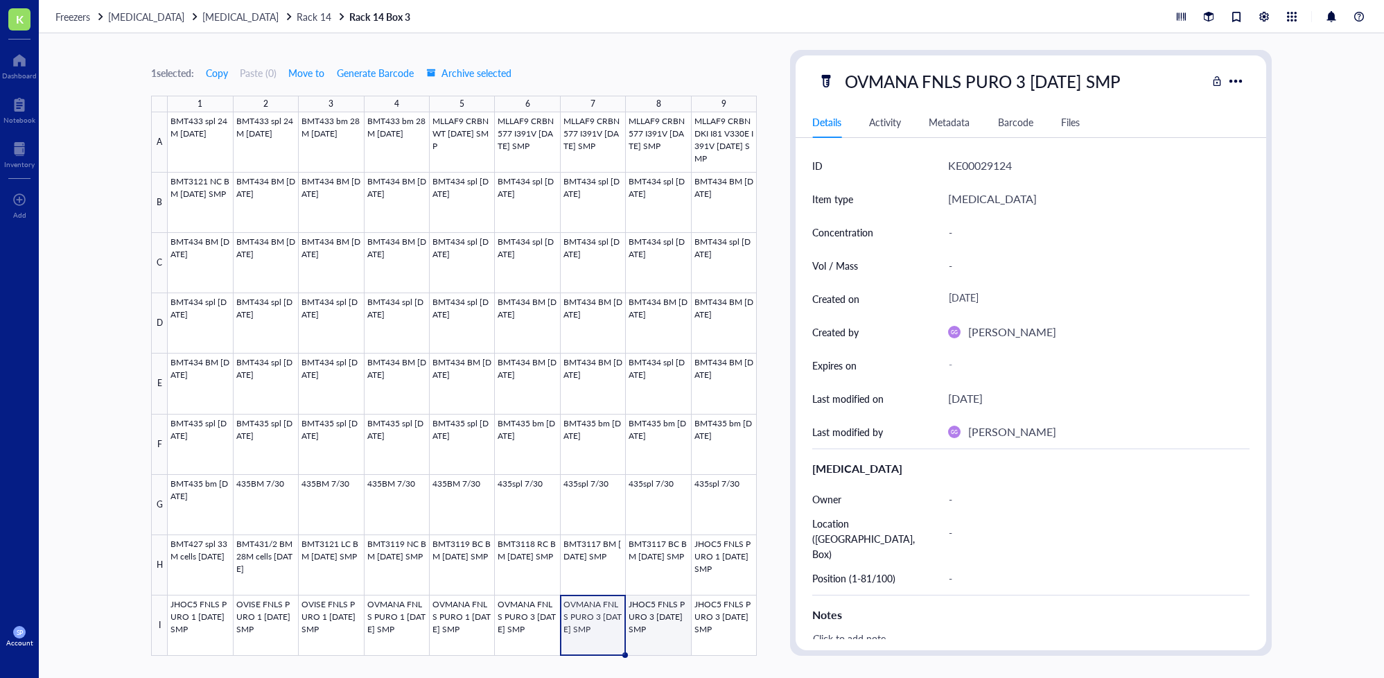
click at [666, 622] on div at bounding box center [462, 383] width 589 height 543
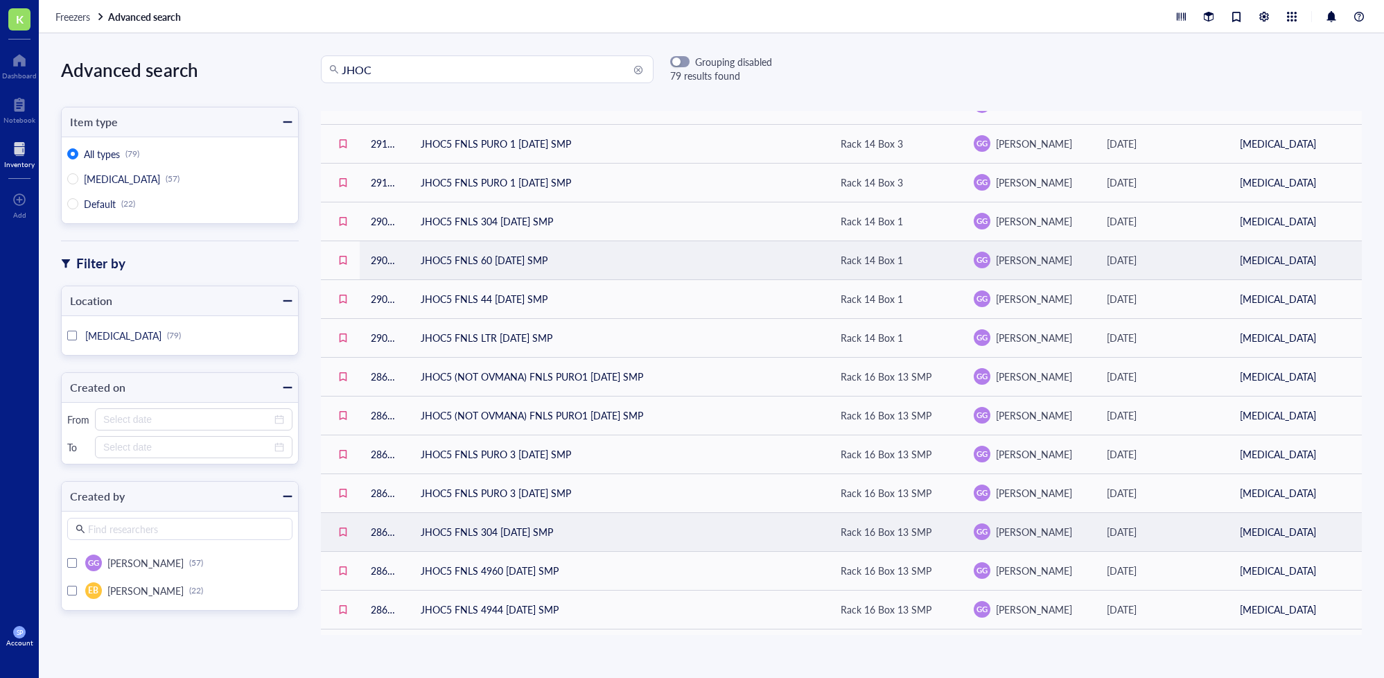
scroll to position [529, 0]
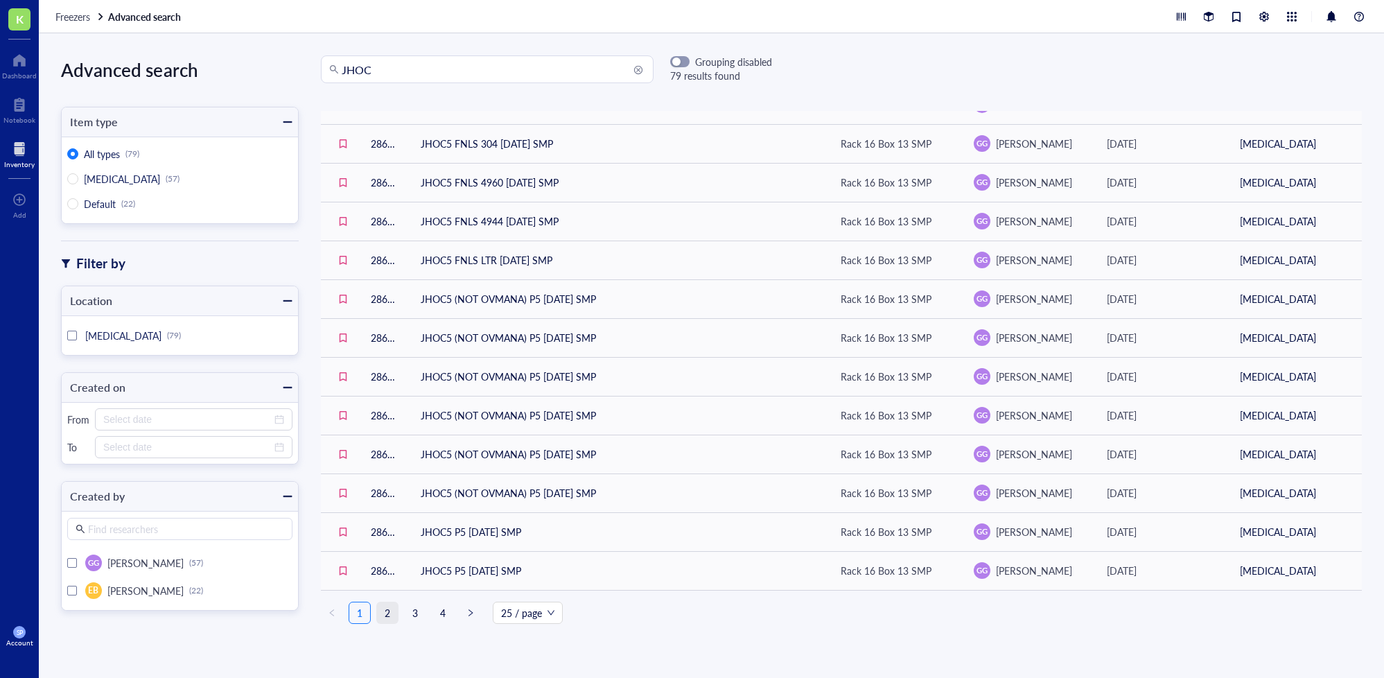
click at [385, 608] on link "2" at bounding box center [387, 612] width 21 height 21
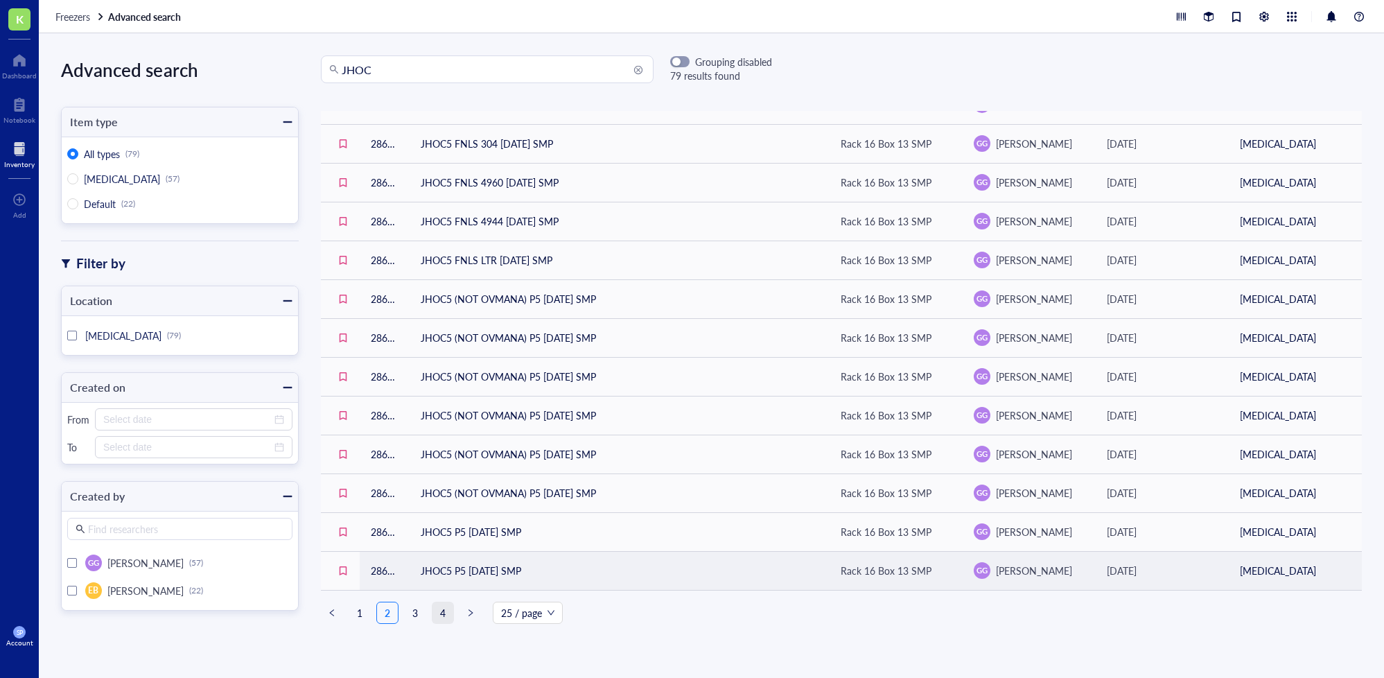
scroll to position [518, 0]
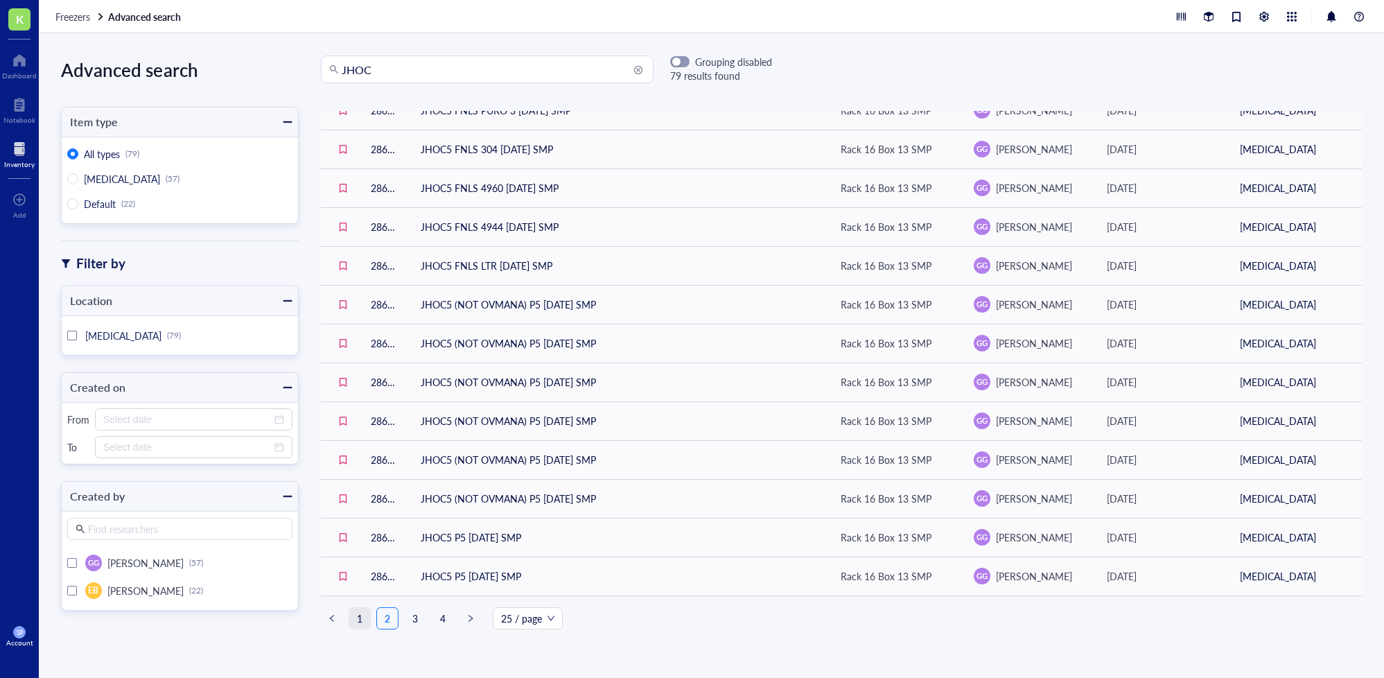
click at [364, 616] on link "1" at bounding box center [359, 618] width 21 height 21
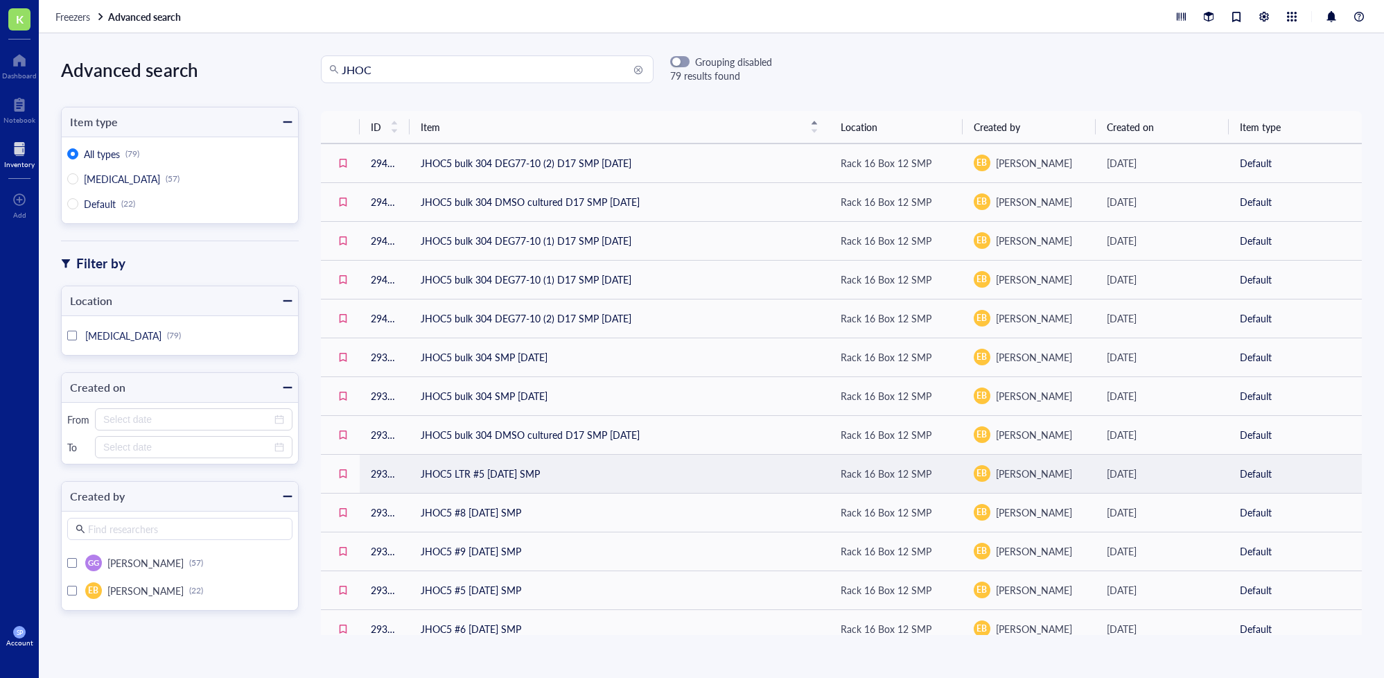
scroll to position [529, 0]
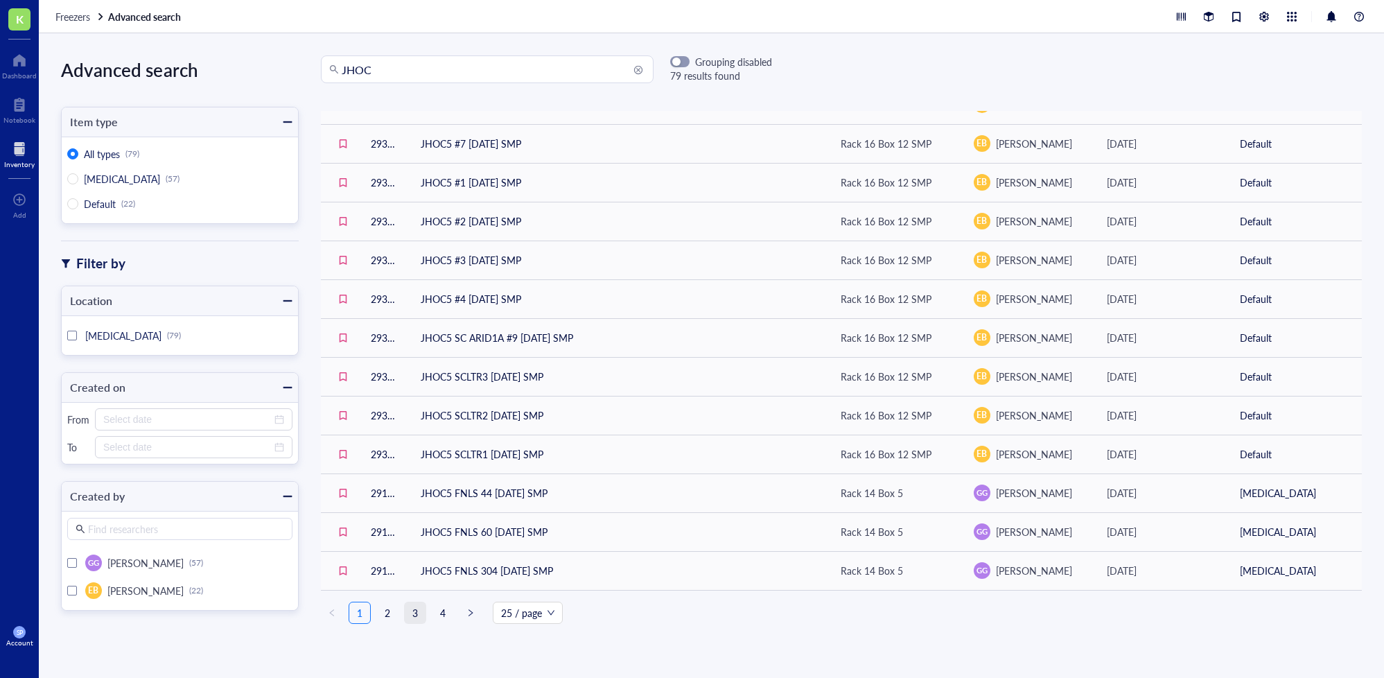
click at [411, 605] on link "3" at bounding box center [415, 612] width 21 height 21
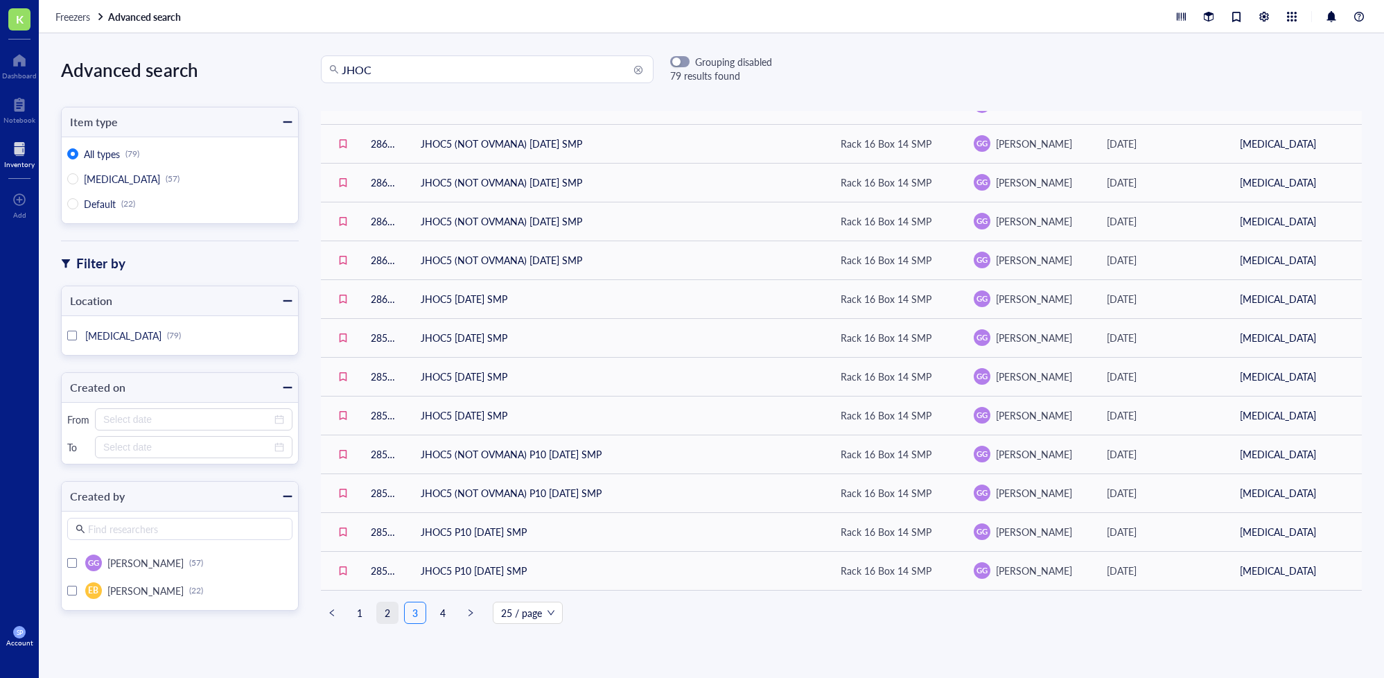
click at [385, 604] on link "2" at bounding box center [387, 612] width 21 height 21
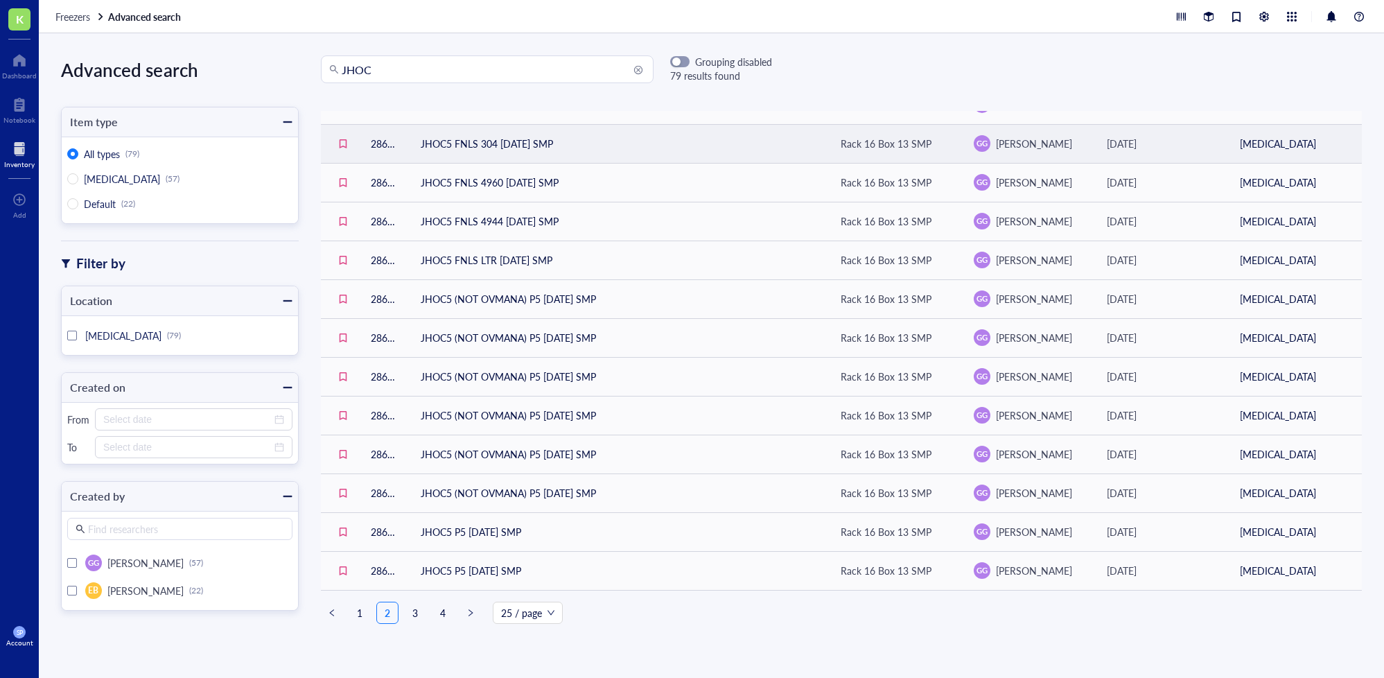
click at [536, 137] on td "JHOC5 FNLS 304 [DATE] SMP" at bounding box center [620, 143] width 420 height 39
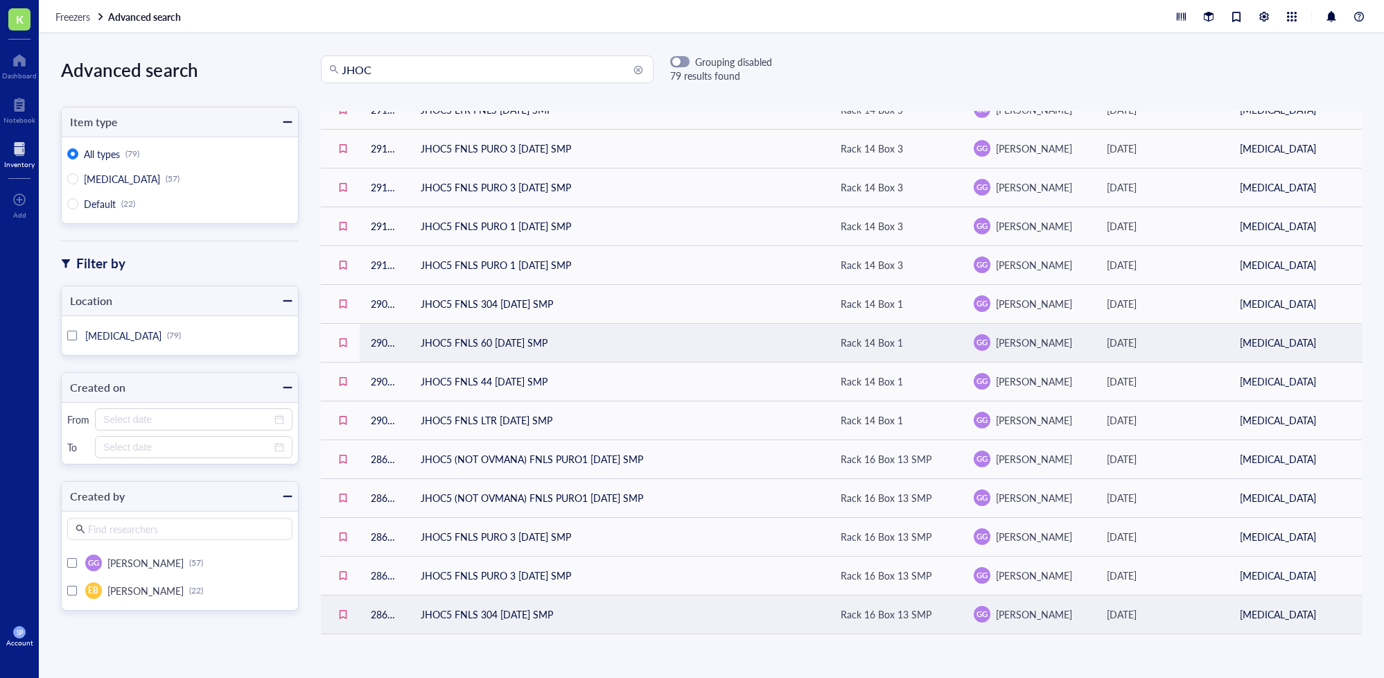
scroll to position [53, 0]
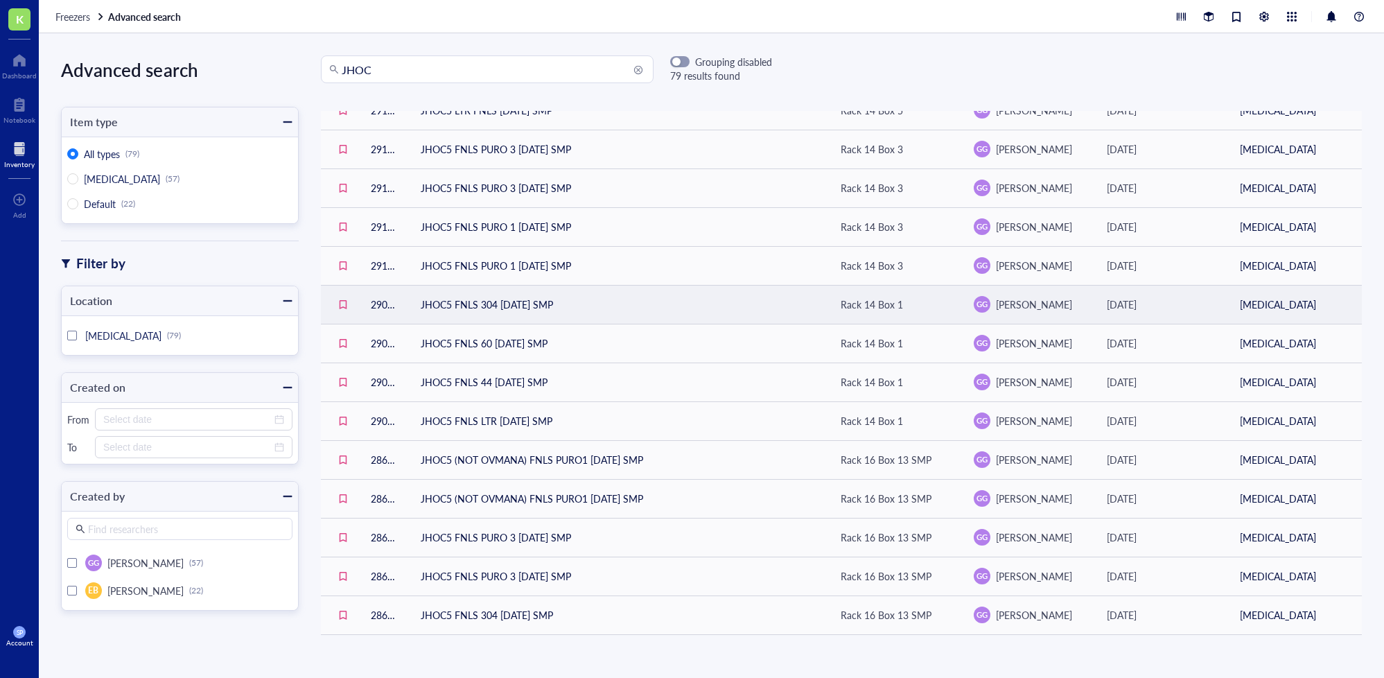
click at [556, 306] on td "JHOC5 FNLS 304 [DATE] SMP" at bounding box center [620, 304] width 420 height 39
